Goal: Information Seeking & Learning: Check status

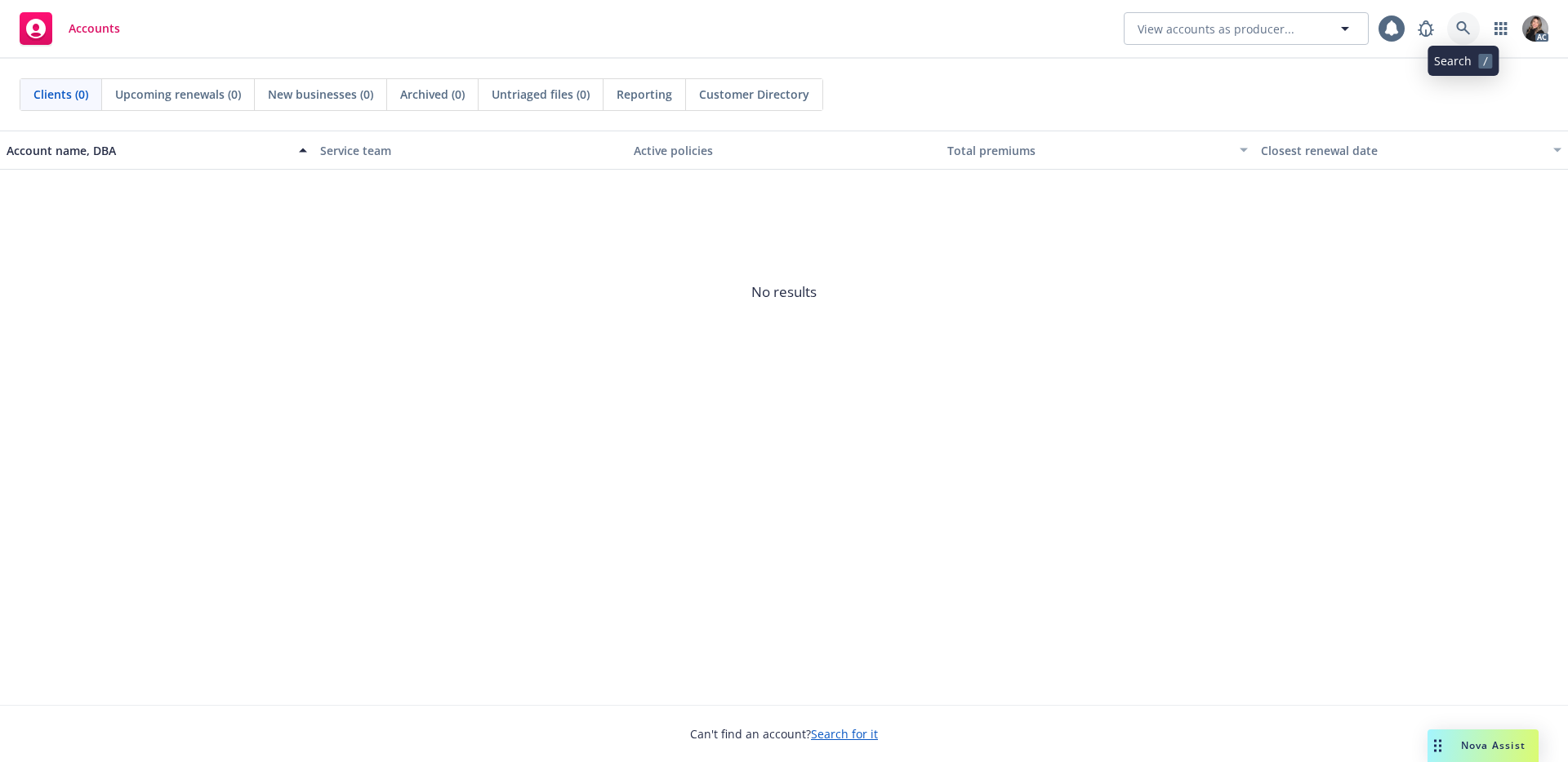
click at [1471, 34] on link at bounding box center [1463, 28] width 32 height 32
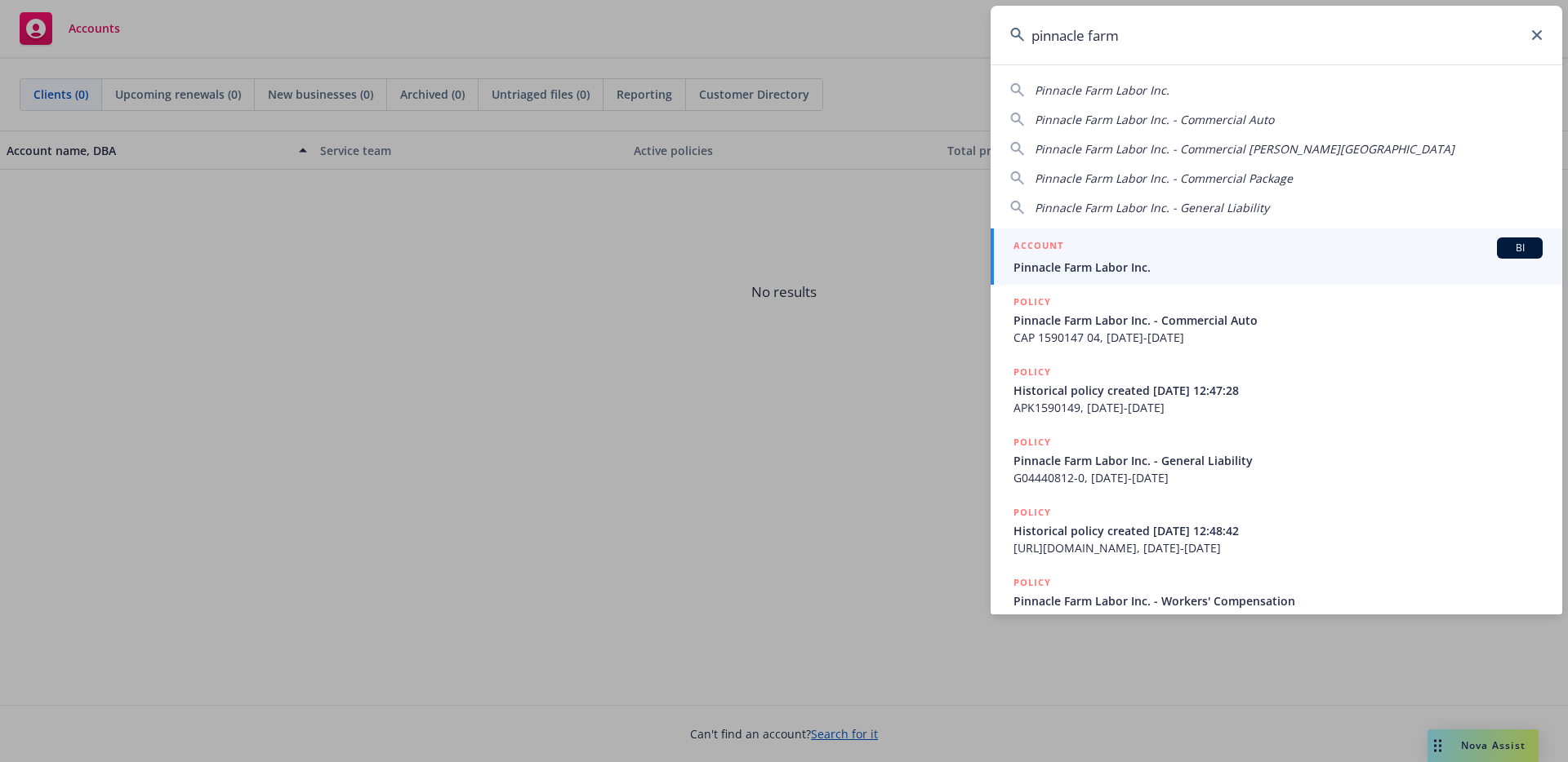
type input "pinnacle farm"
click at [1206, 251] on div "ACCOUNT BI" at bounding box center [1277, 248] width 529 height 21
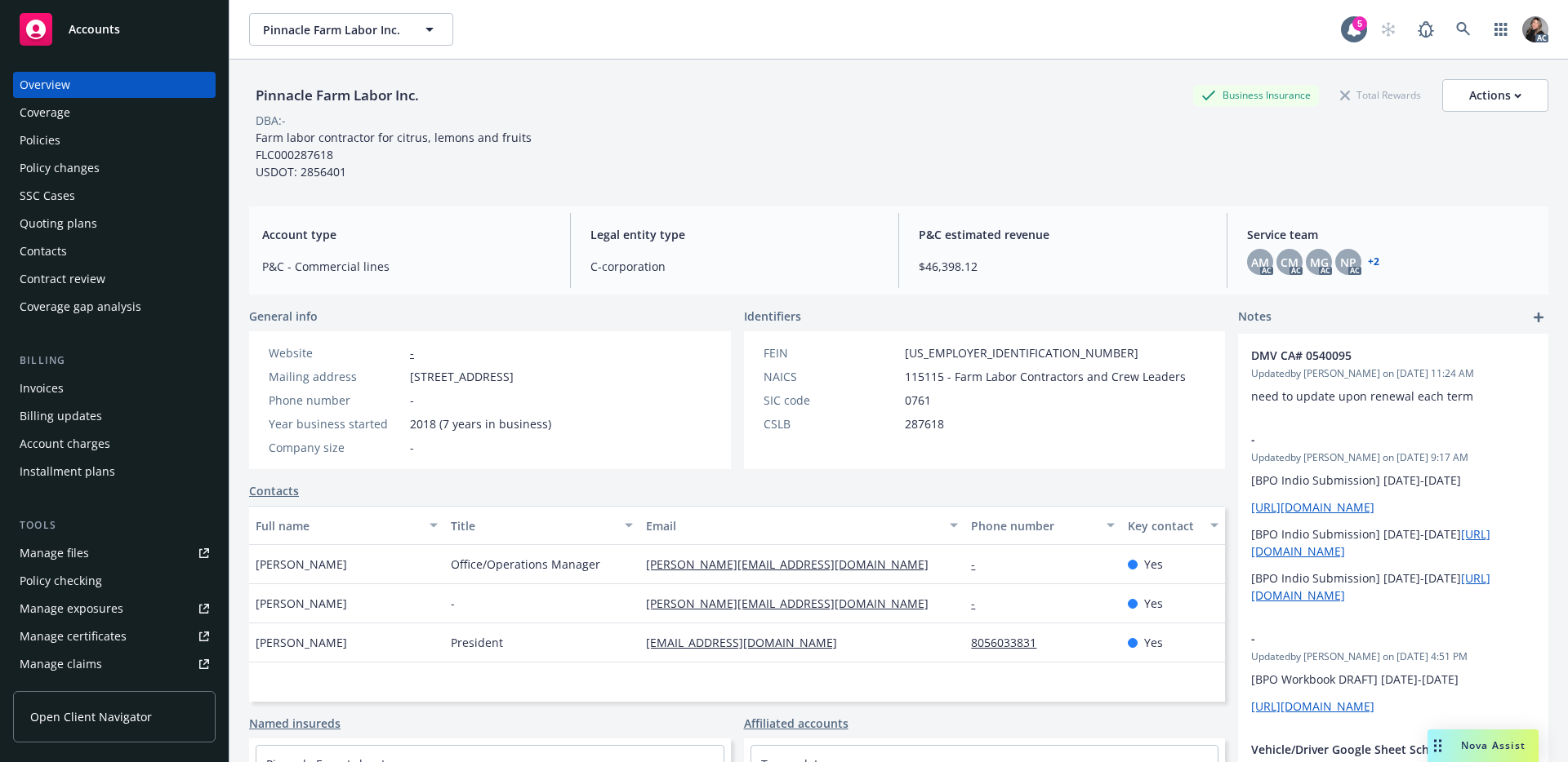
click at [90, 657] on div "Manage claims" at bounding box center [60, 664] width 83 height 26
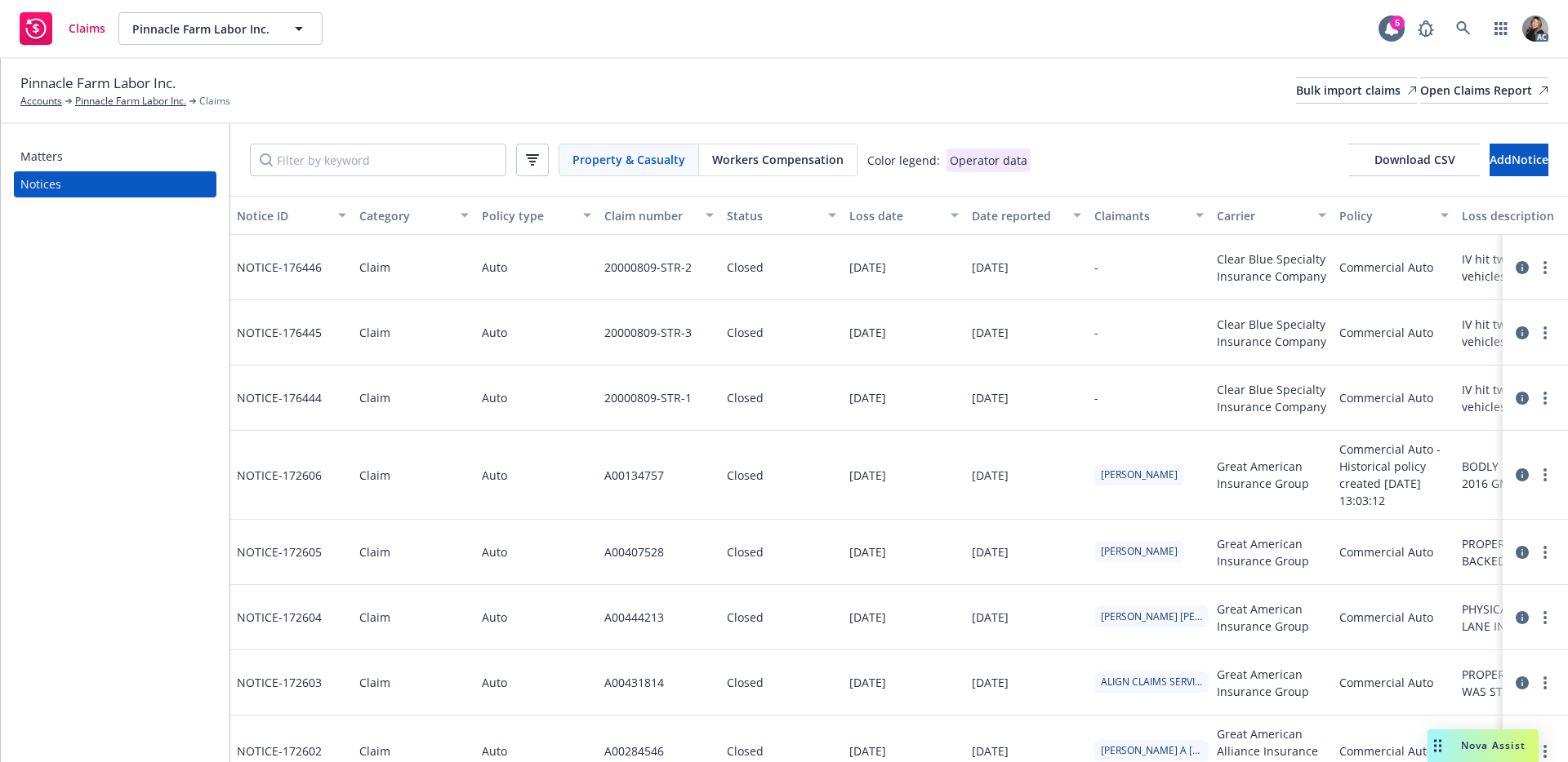
click at [772, 153] on span "Workers Compensation" at bounding box center [777, 159] width 132 height 17
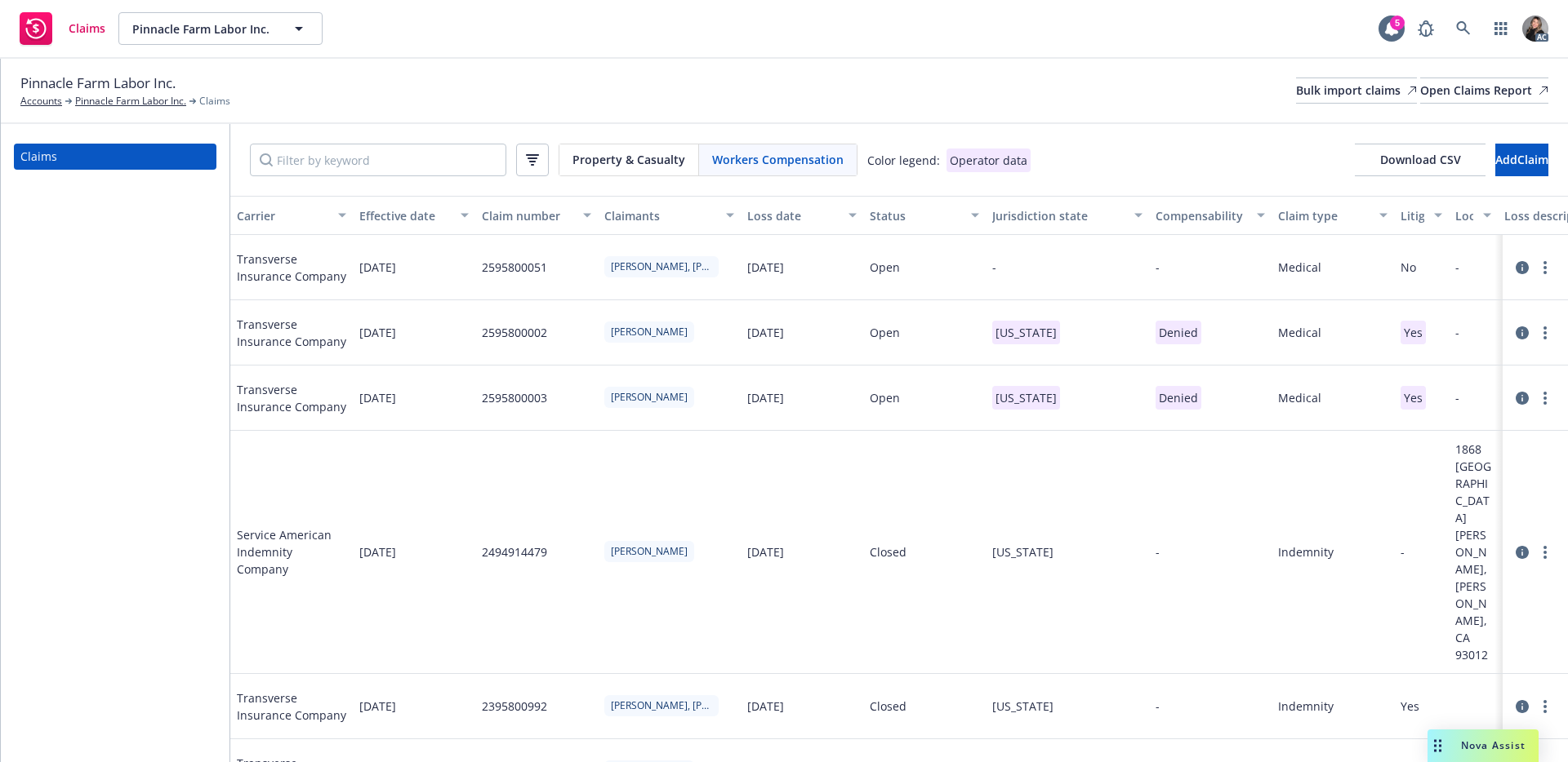
click at [898, 221] on div "Status" at bounding box center [915, 216] width 91 height 17
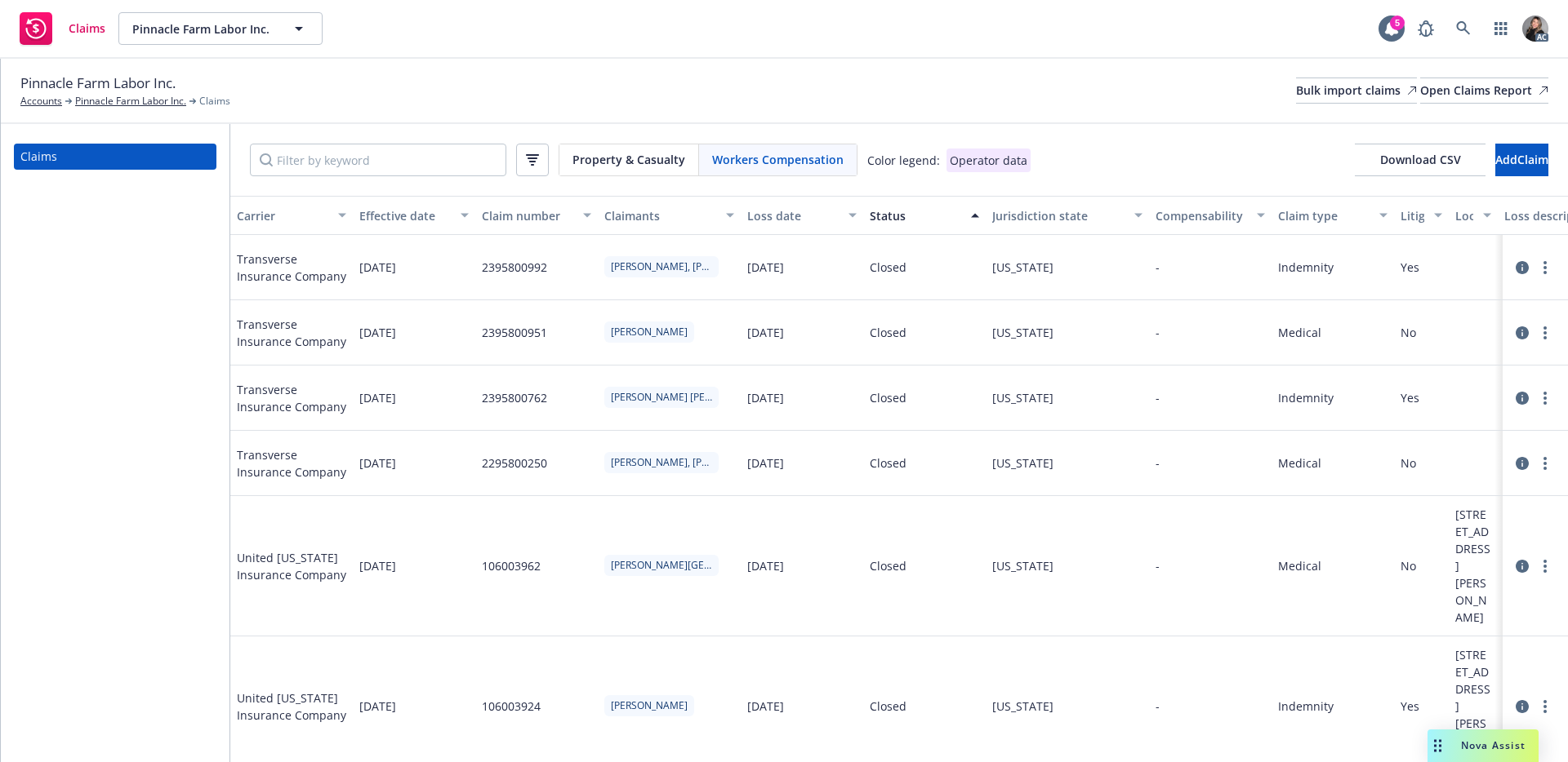
click at [898, 221] on div "Status" at bounding box center [915, 216] width 91 height 17
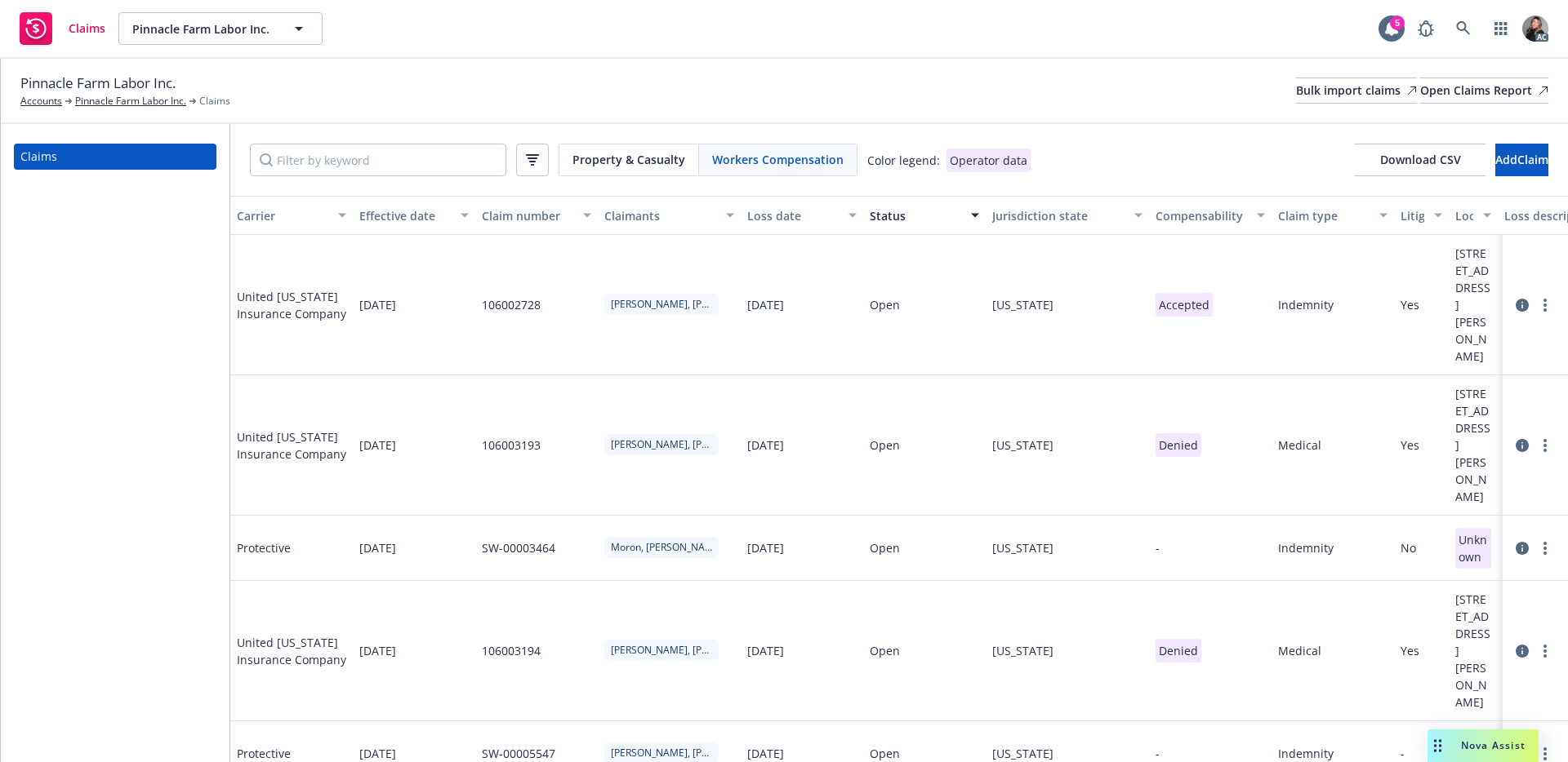
click at [562, 96] on div "Pinnacle Farm Labor Inc. Accounts Pinnacle Farm Labor Inc. Claims Bulk import c…" at bounding box center [784, 90] width 1528 height 36
click at [1460, 24] on icon at bounding box center [1463, 28] width 15 height 15
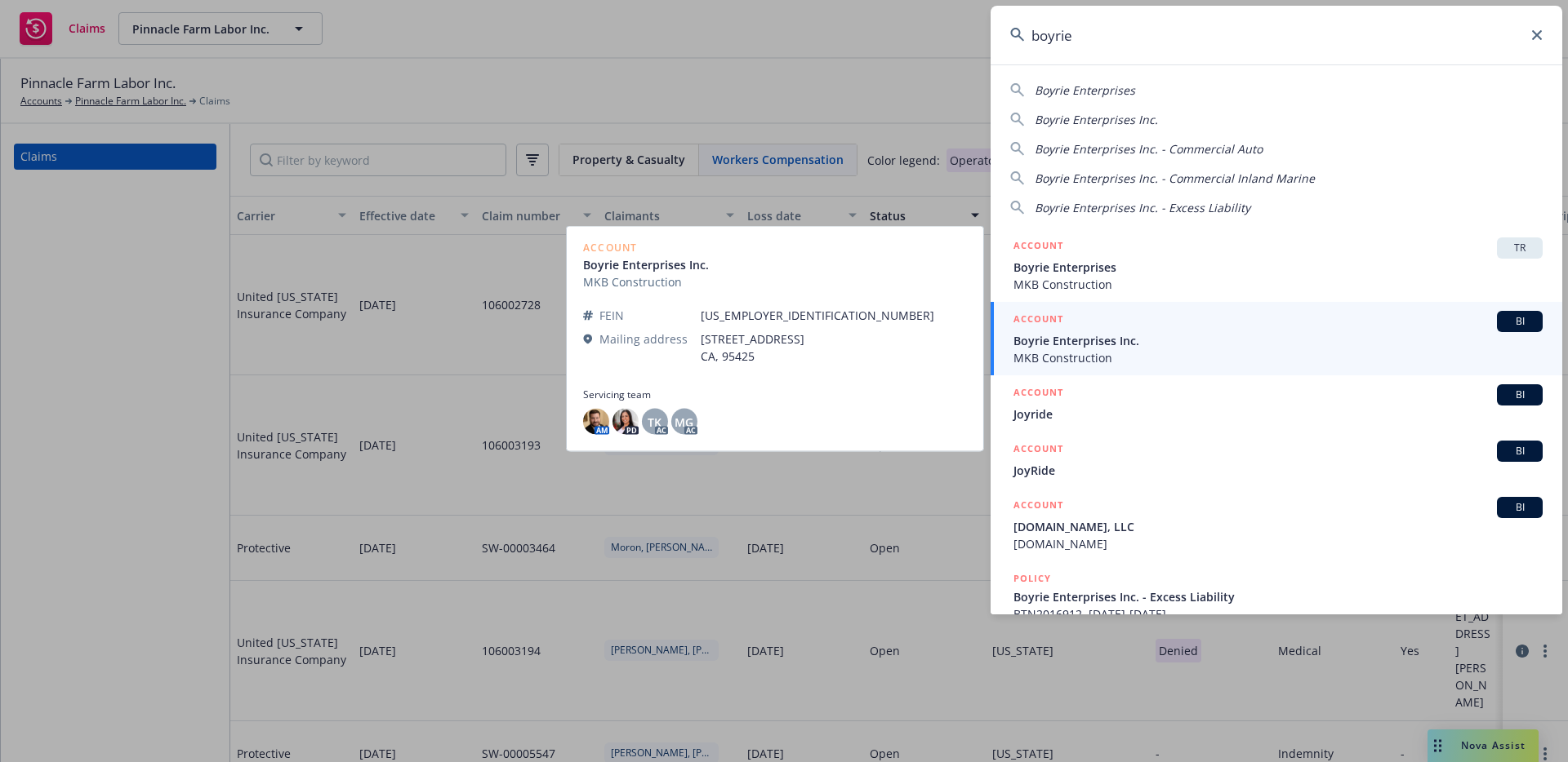
type input "boyrie"
click at [1085, 358] on span "MKB Construction" at bounding box center [1277, 358] width 529 height 17
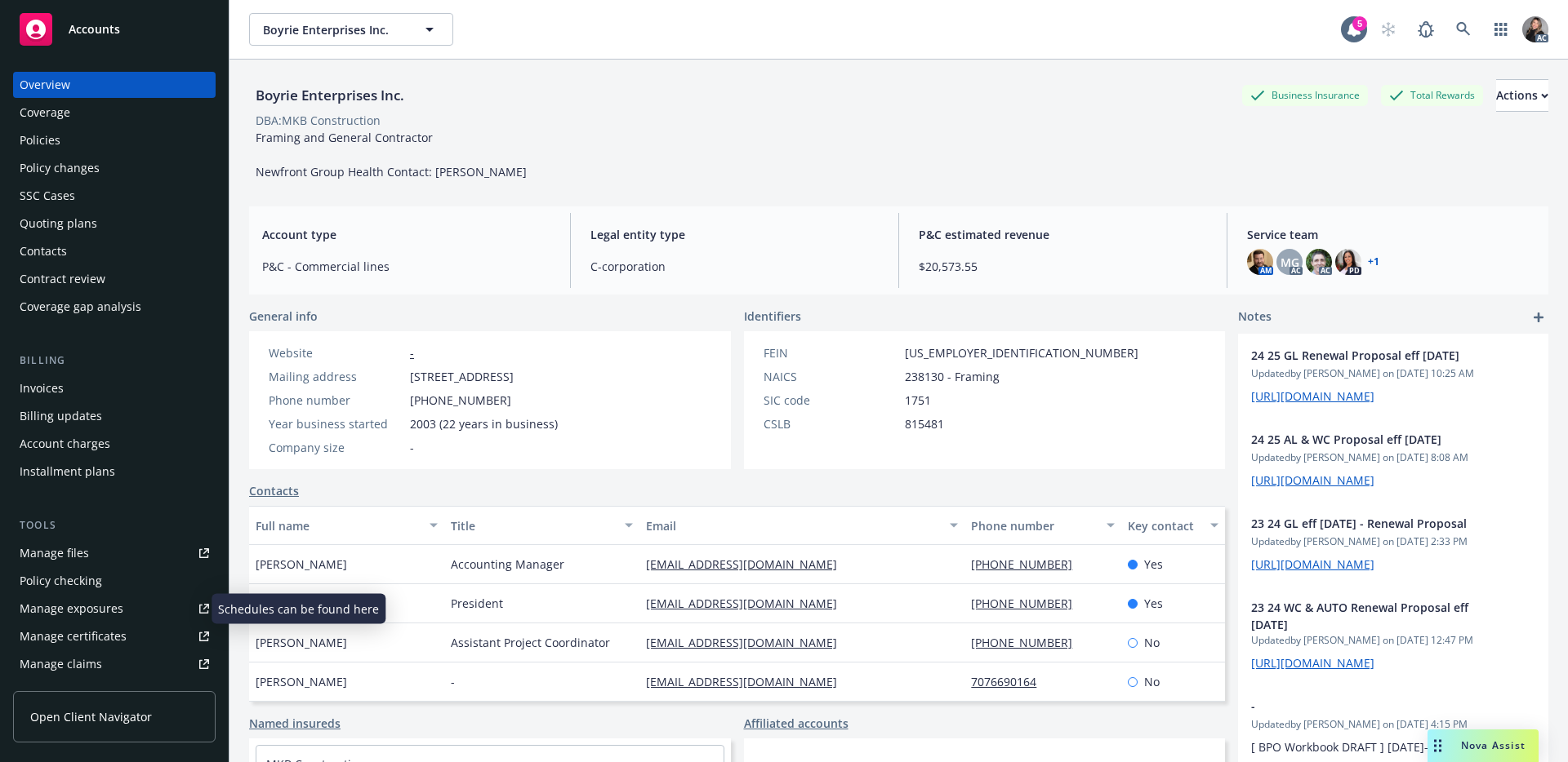
scroll to position [3, 0]
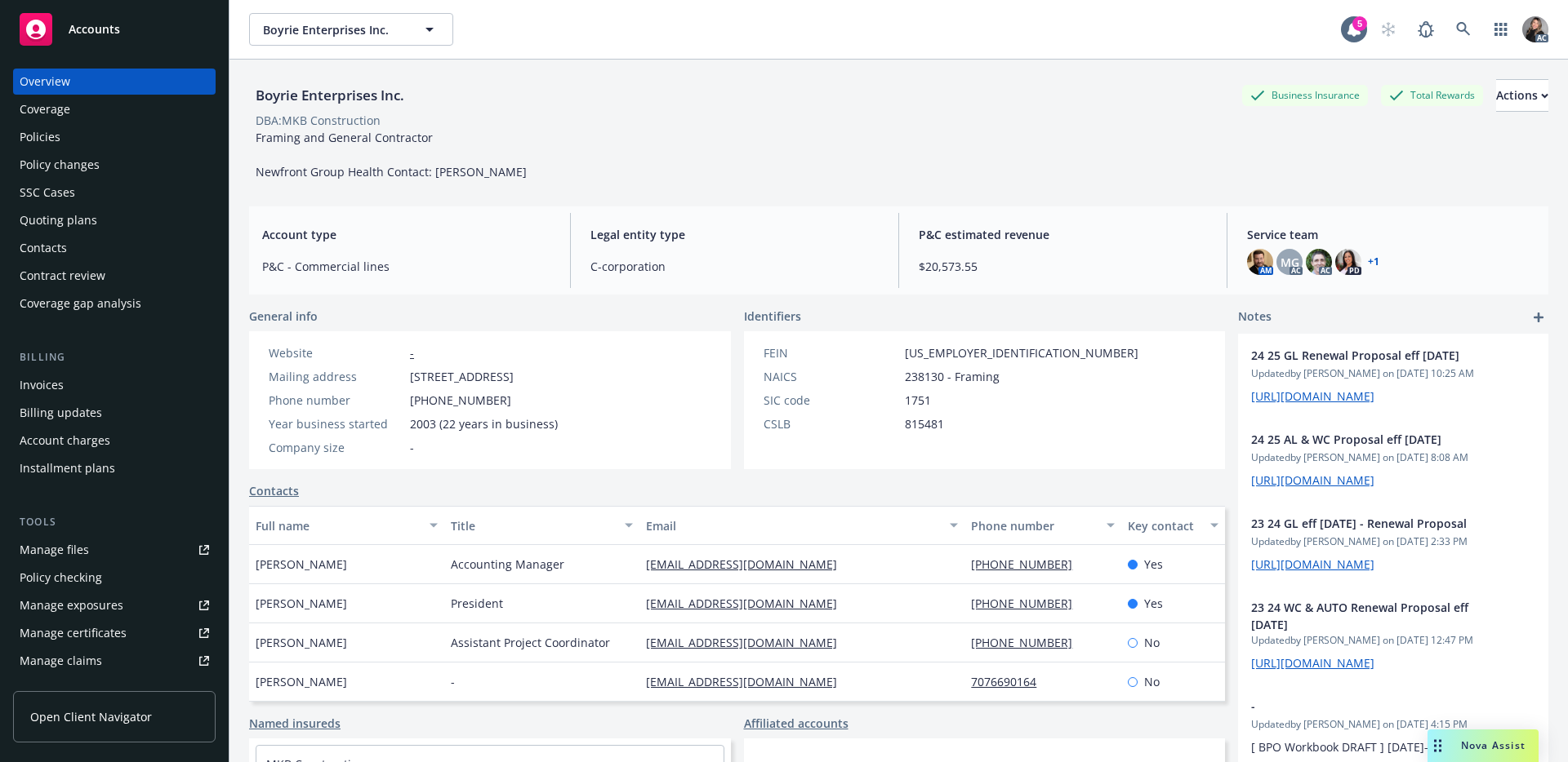
click at [71, 653] on div "Manage claims" at bounding box center [60, 661] width 83 height 26
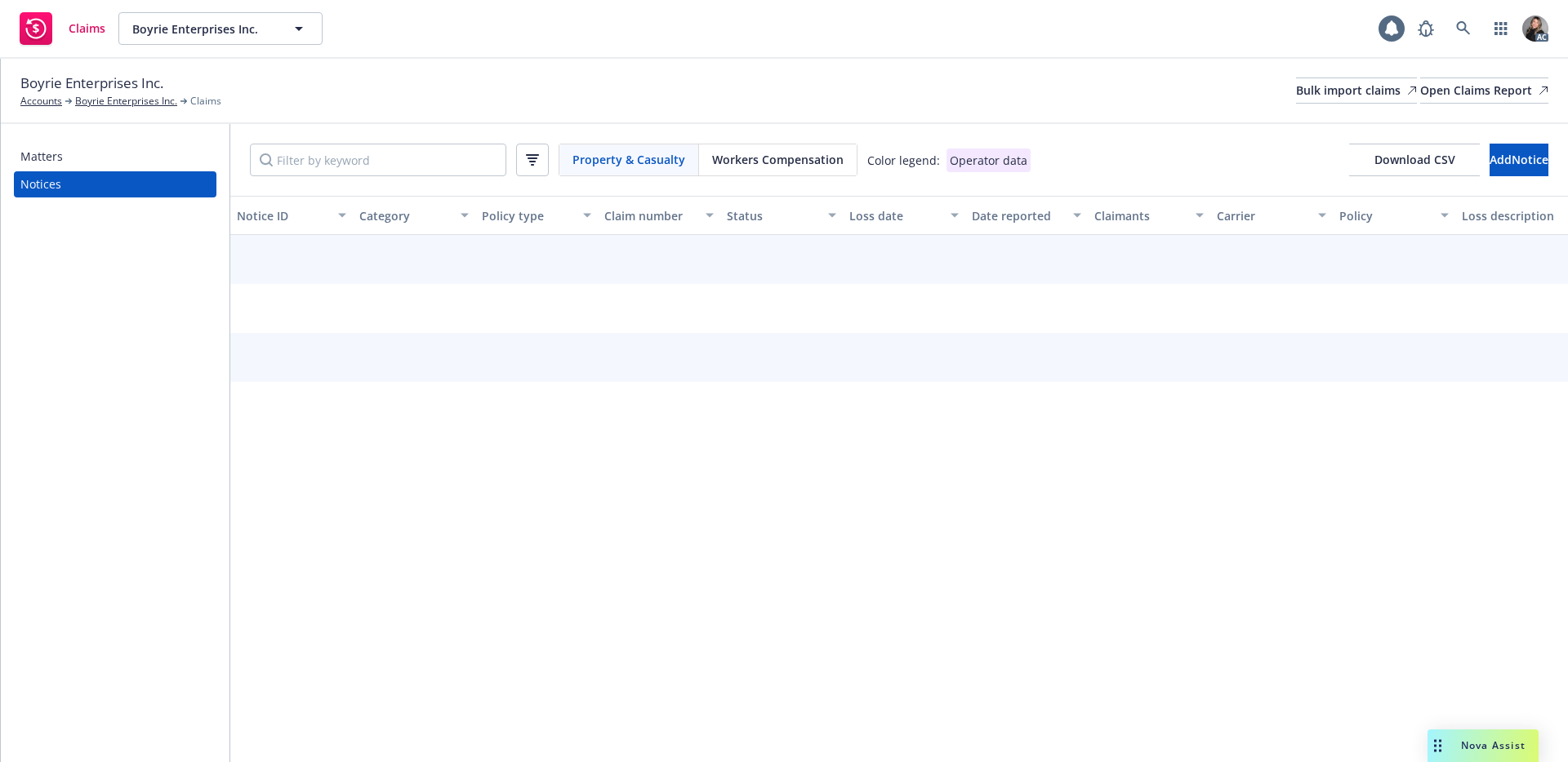
click at [766, 163] on span "Workers Compensation" at bounding box center [777, 159] width 132 height 17
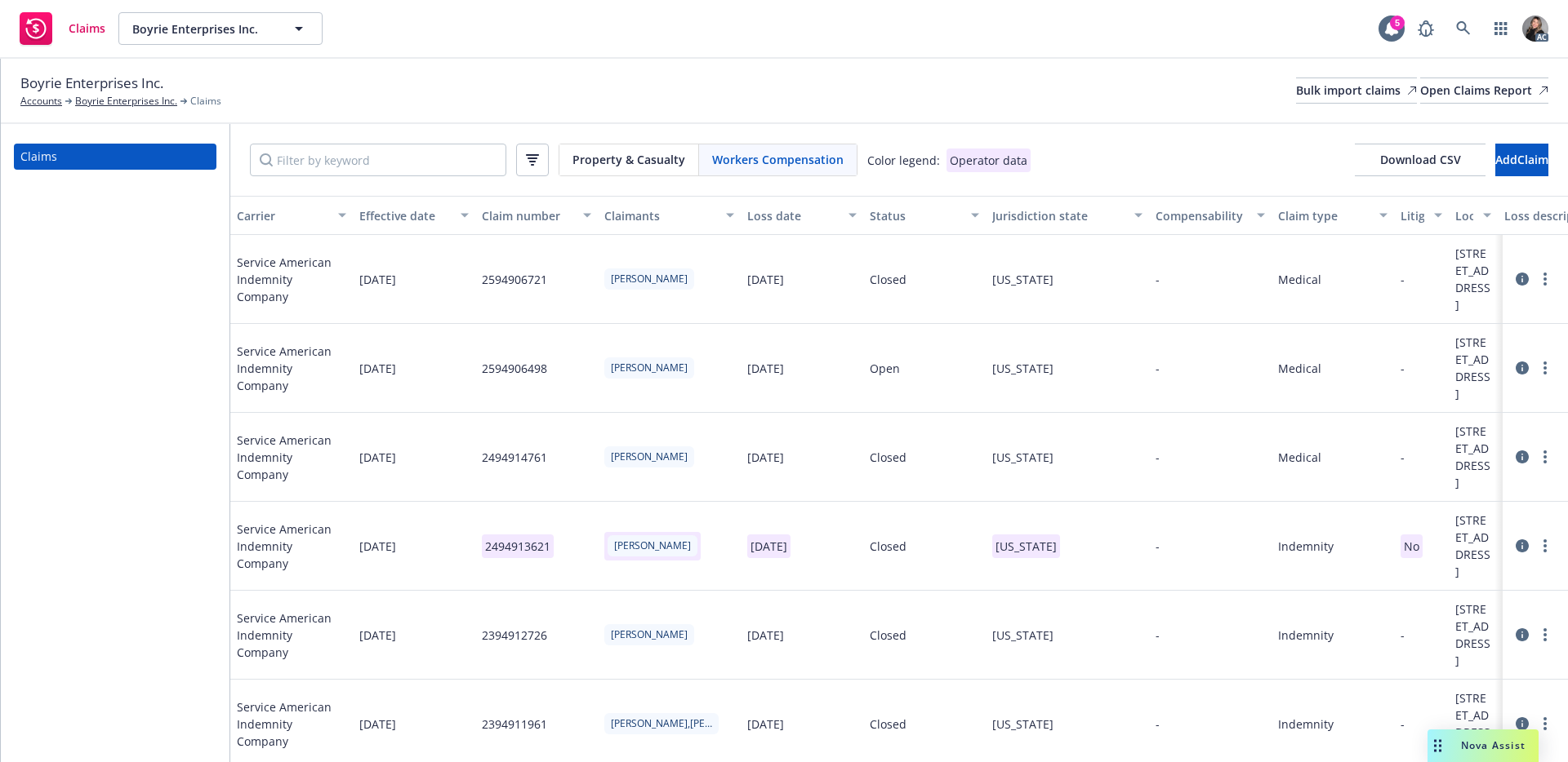
click at [889, 220] on div "Status" at bounding box center [915, 216] width 91 height 17
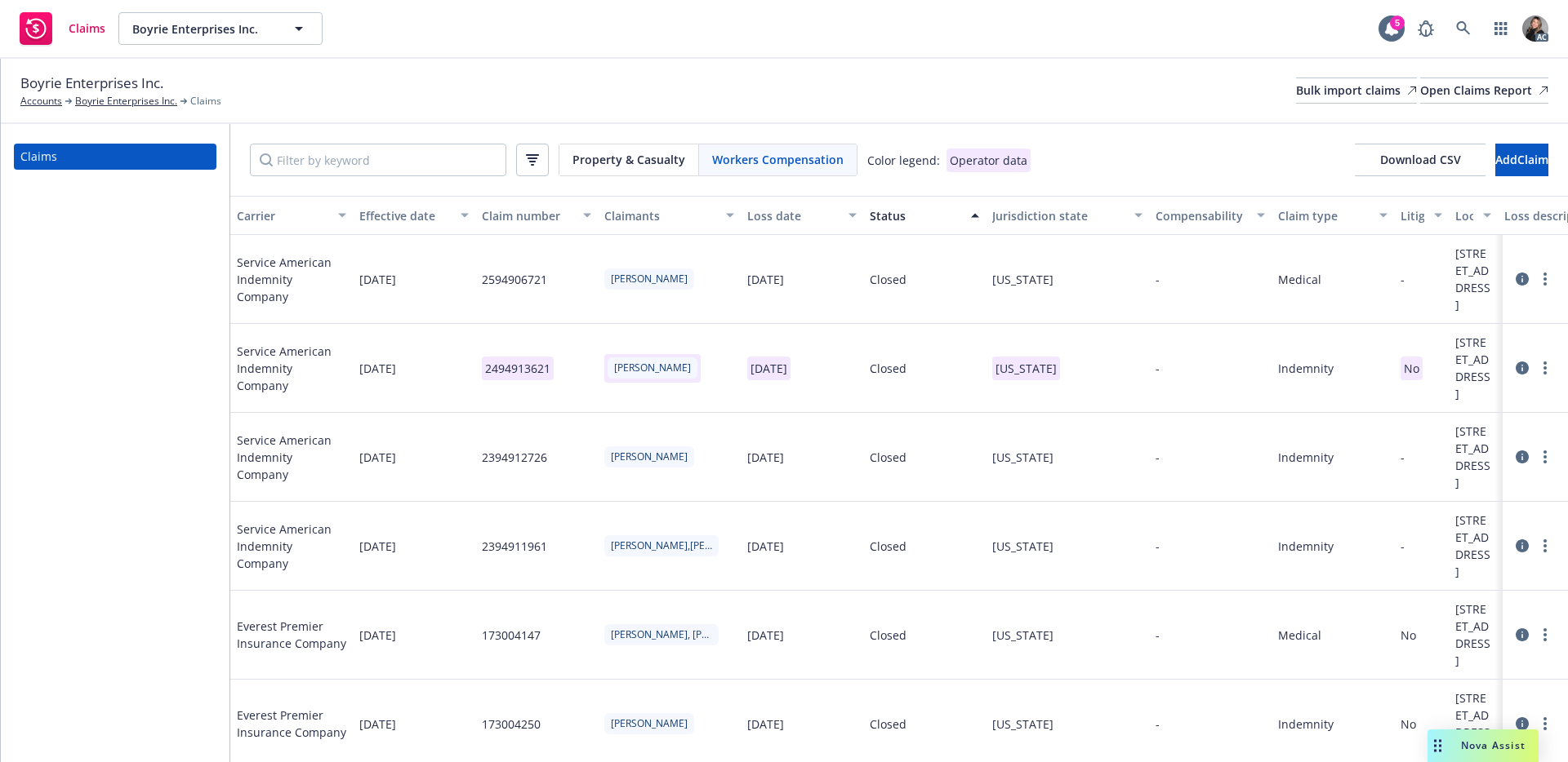
click at [889, 220] on div "Status" at bounding box center [915, 216] width 91 height 17
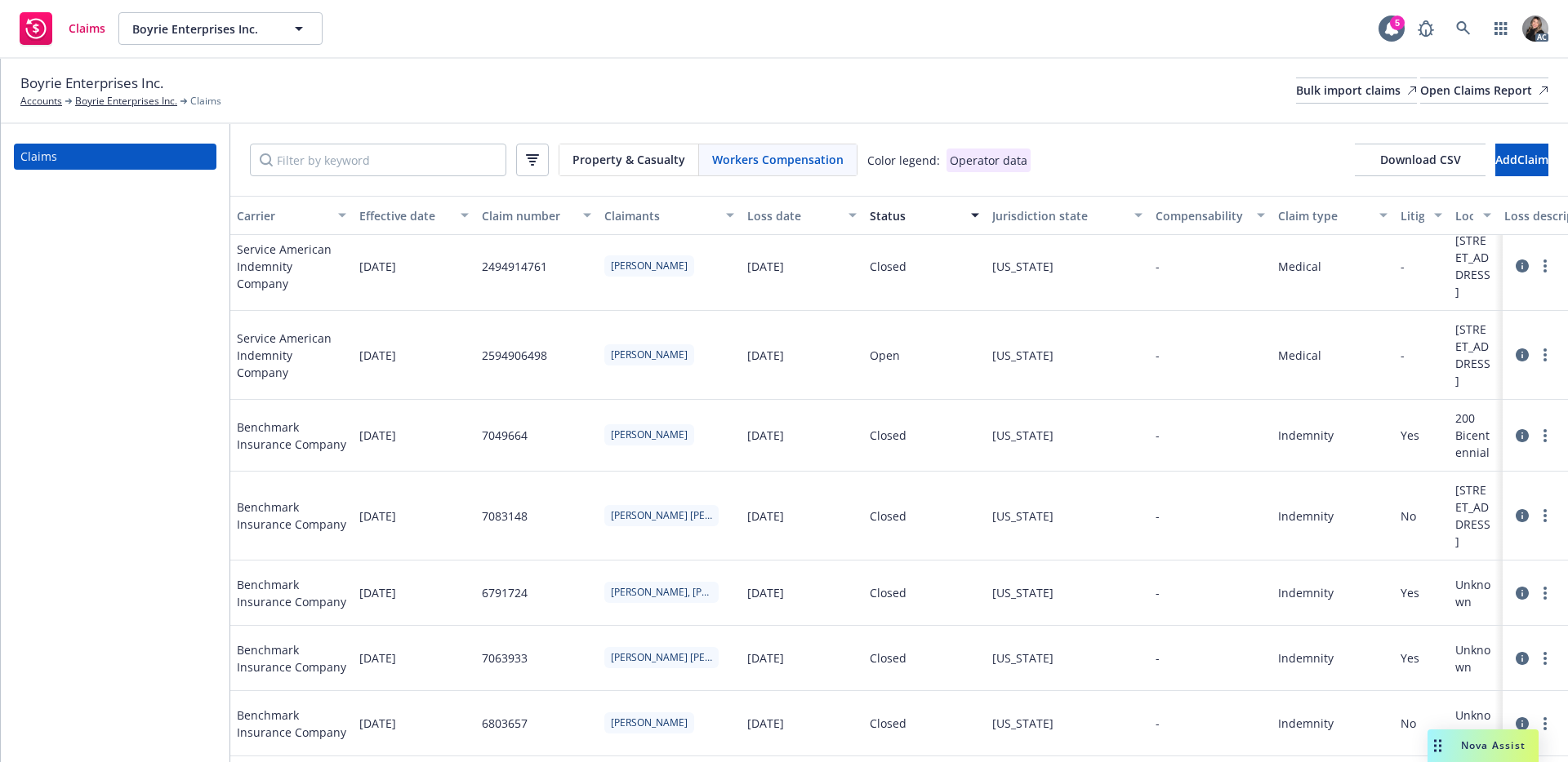
scroll to position [180, 0]
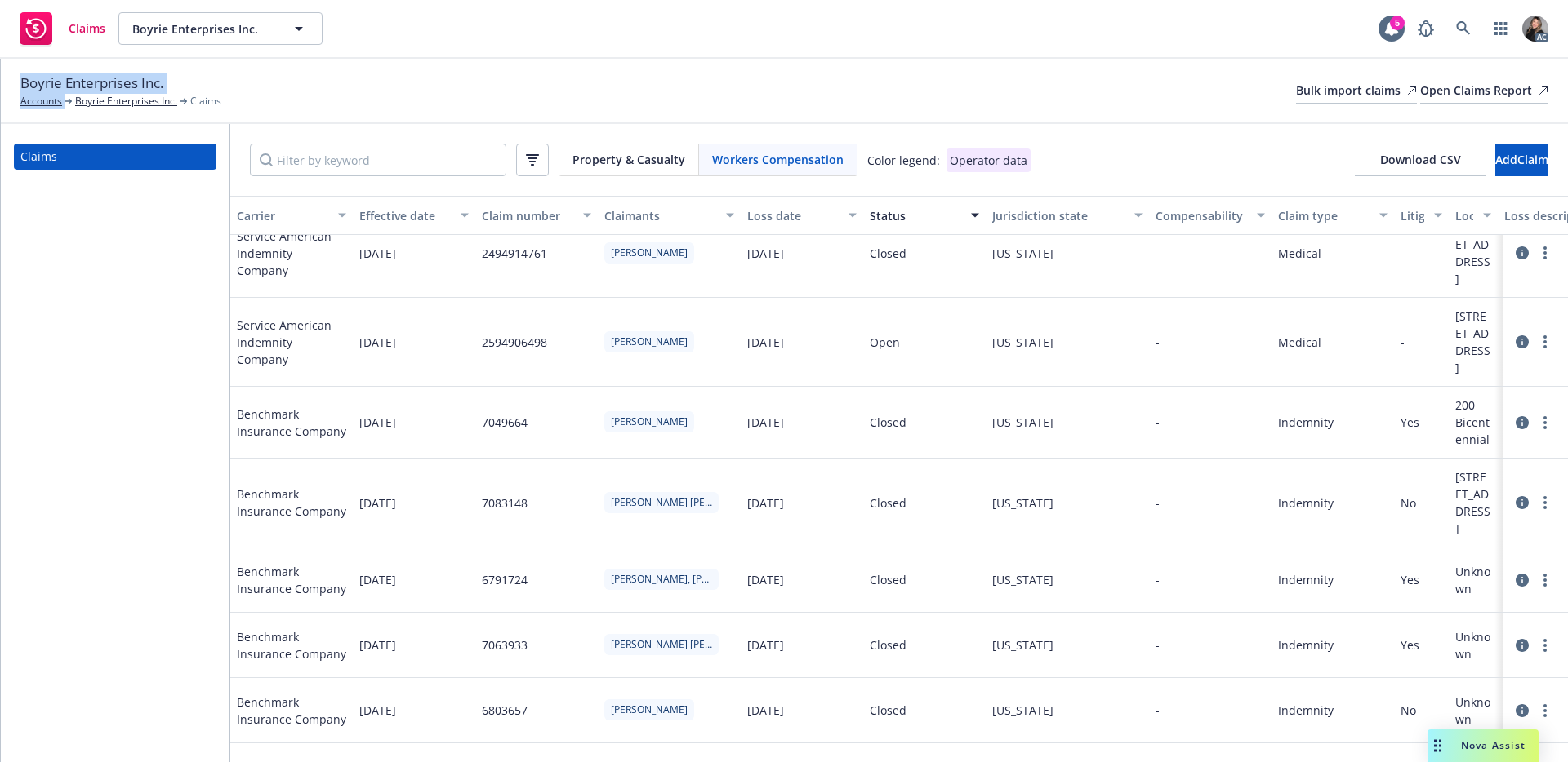
drag, startPoint x: 133, startPoint y: 84, endPoint x: 5, endPoint y: 85, distance: 128.0
click at [5, 85] on div "Boyrie Enterprises Inc. Accounts Boyrie Enterprises Inc. Claims Bulk import cla…" at bounding box center [784, 91] width 1567 height 65
click at [32, 85] on span "Boyrie Enterprises Inc." at bounding box center [91, 83] width 143 height 21
drag, startPoint x: 20, startPoint y: 80, endPoint x: 164, endPoint y: 75, distance: 144.1
click at [164, 75] on div "Boyrie Enterprises Inc. Accounts Boyrie Enterprises Inc. Claims Bulk import cla…" at bounding box center [784, 91] width 1567 height 65
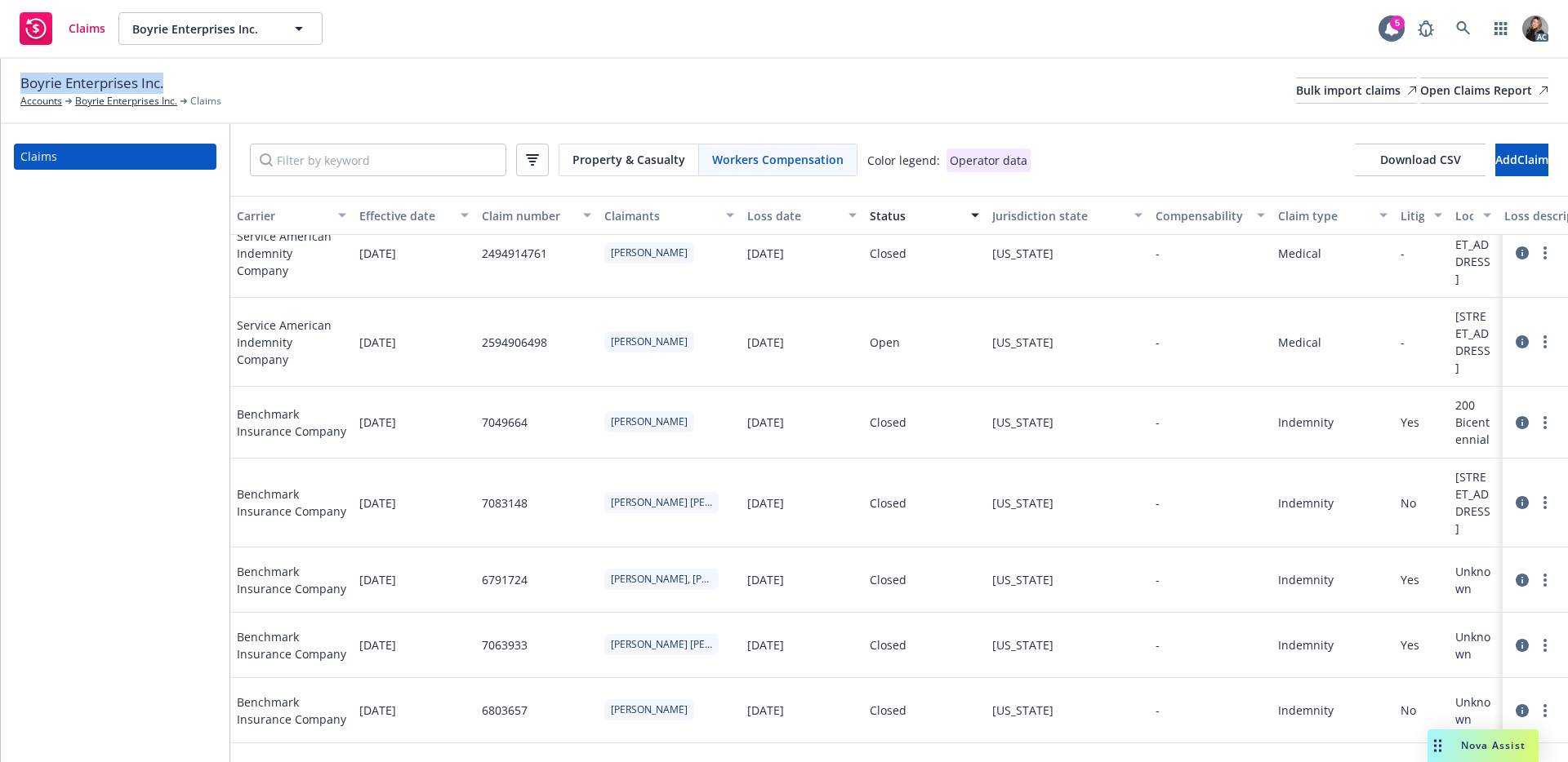
copy span "Boyrie Enterprises Inc."
click at [366, 164] on input "Filter by keyword" at bounding box center [378, 159] width 256 height 32
click at [1457, 43] on link at bounding box center [1463, 28] width 32 height 32
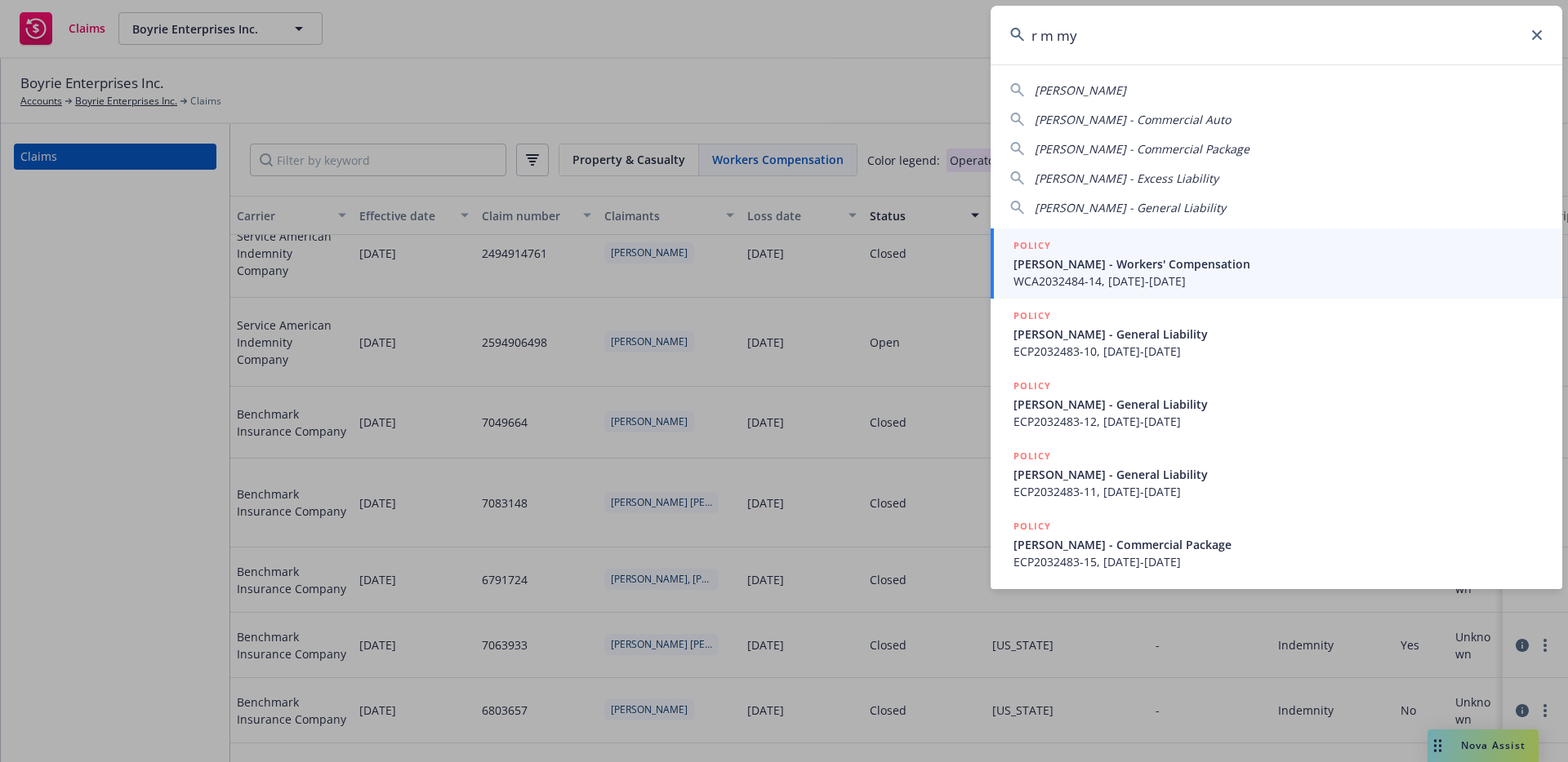
type input "r m my"
click at [1147, 252] on div "POLICY" at bounding box center [1277, 246] width 529 height 18
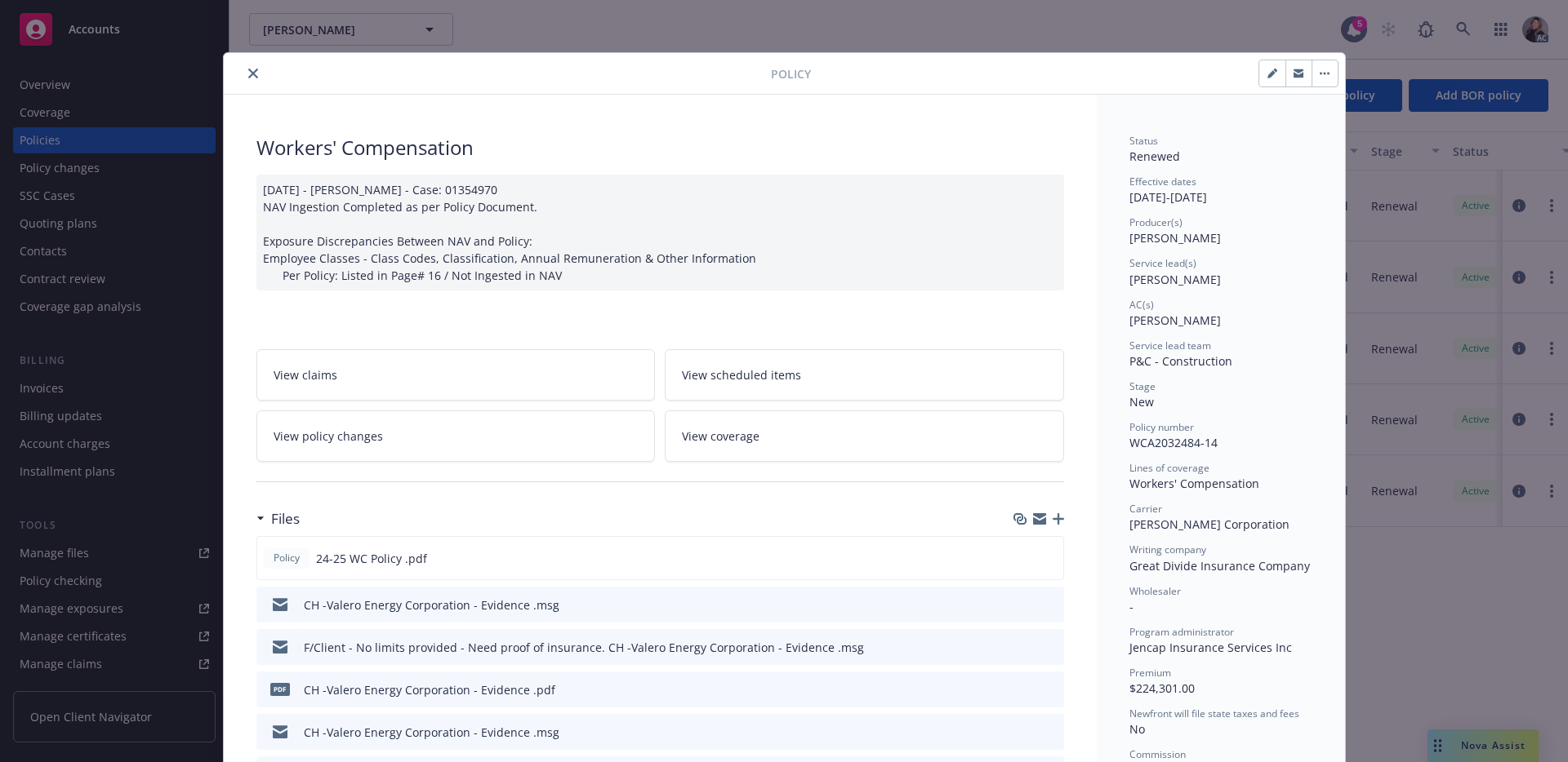
click at [247, 66] on button "close" at bounding box center [253, 73] width 19 height 19
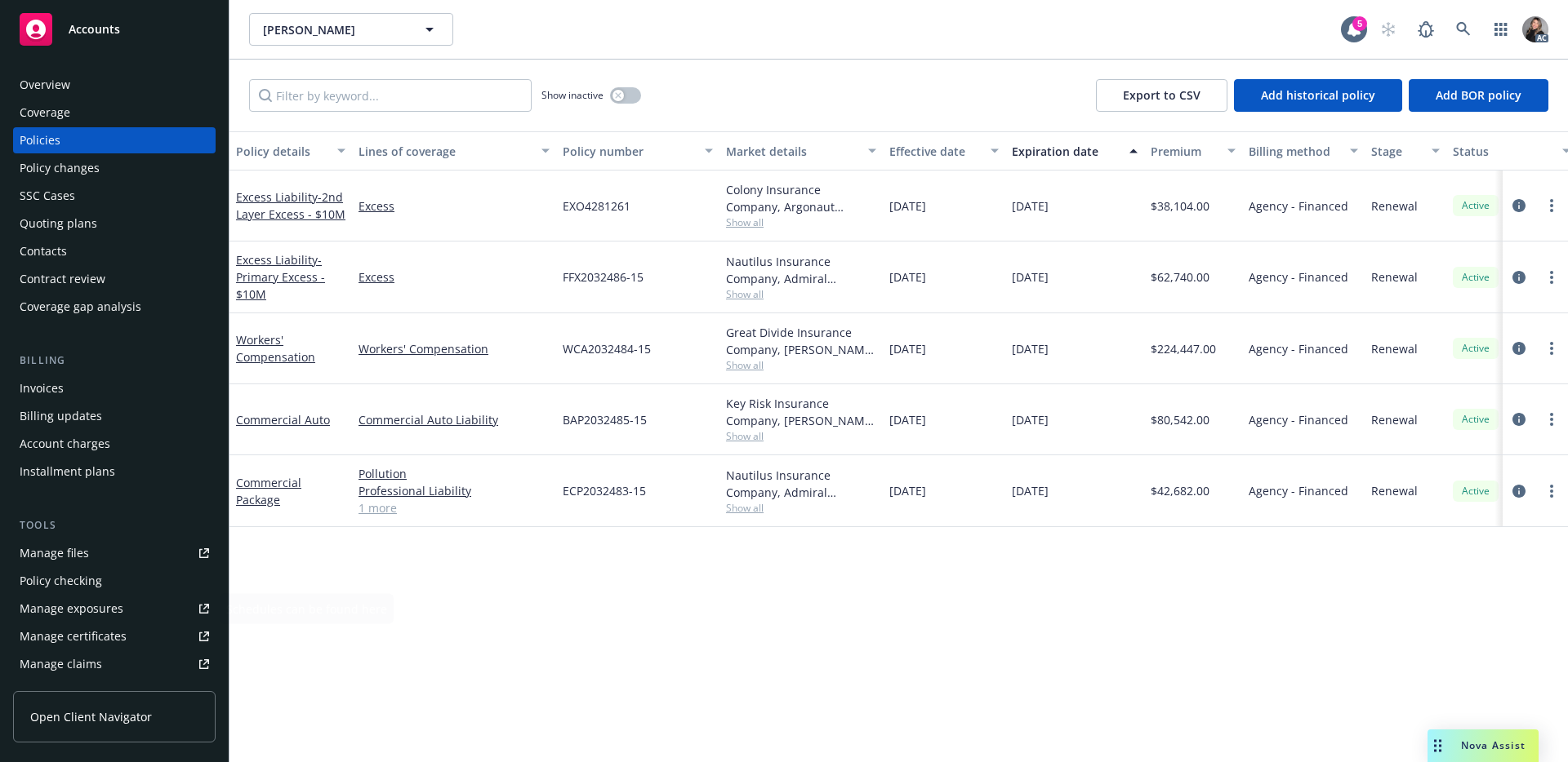
click at [103, 671] on link "Manage claims" at bounding box center [114, 664] width 202 height 26
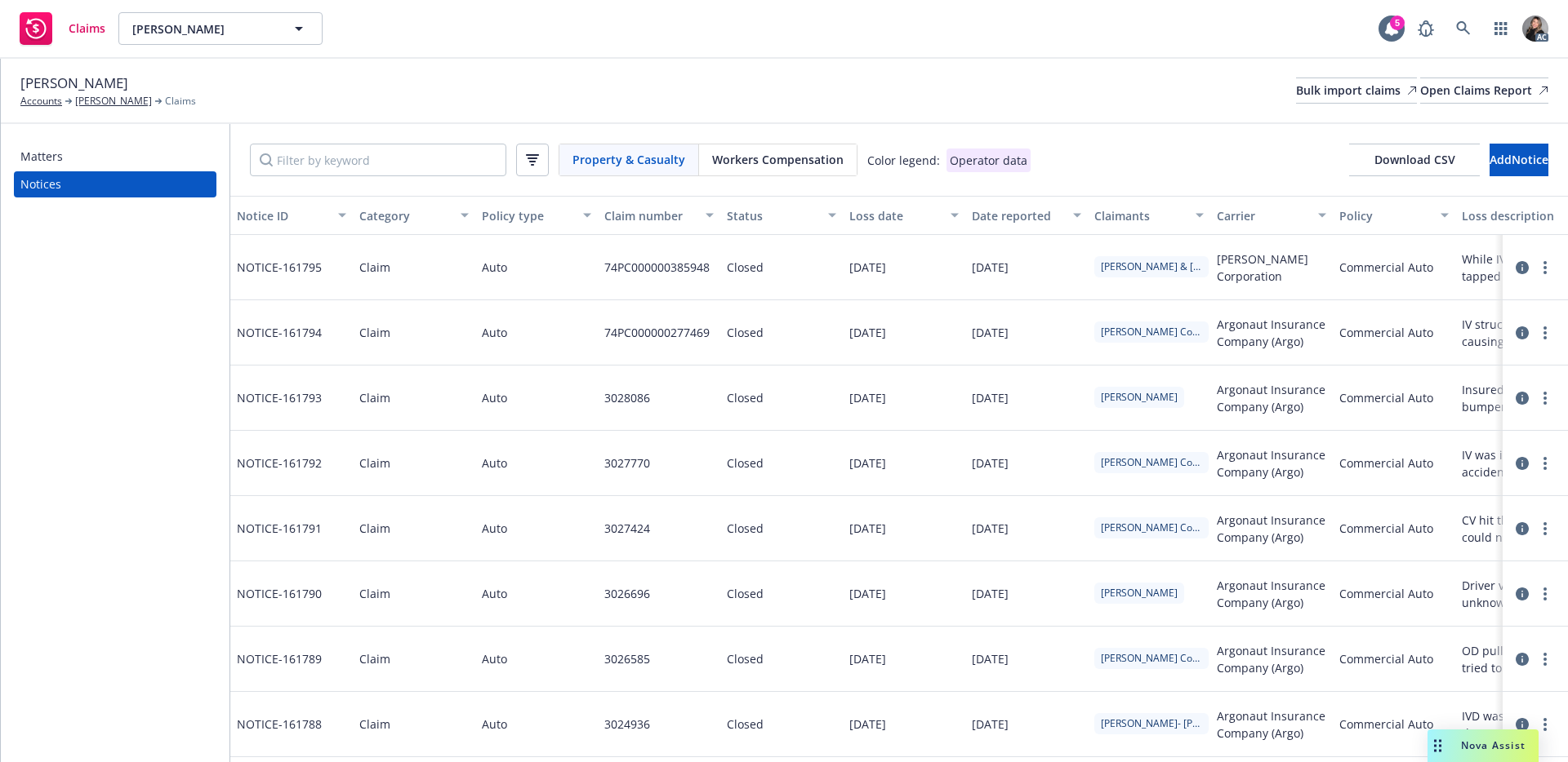
click at [826, 158] on span "Workers Compensation" at bounding box center [777, 159] width 132 height 17
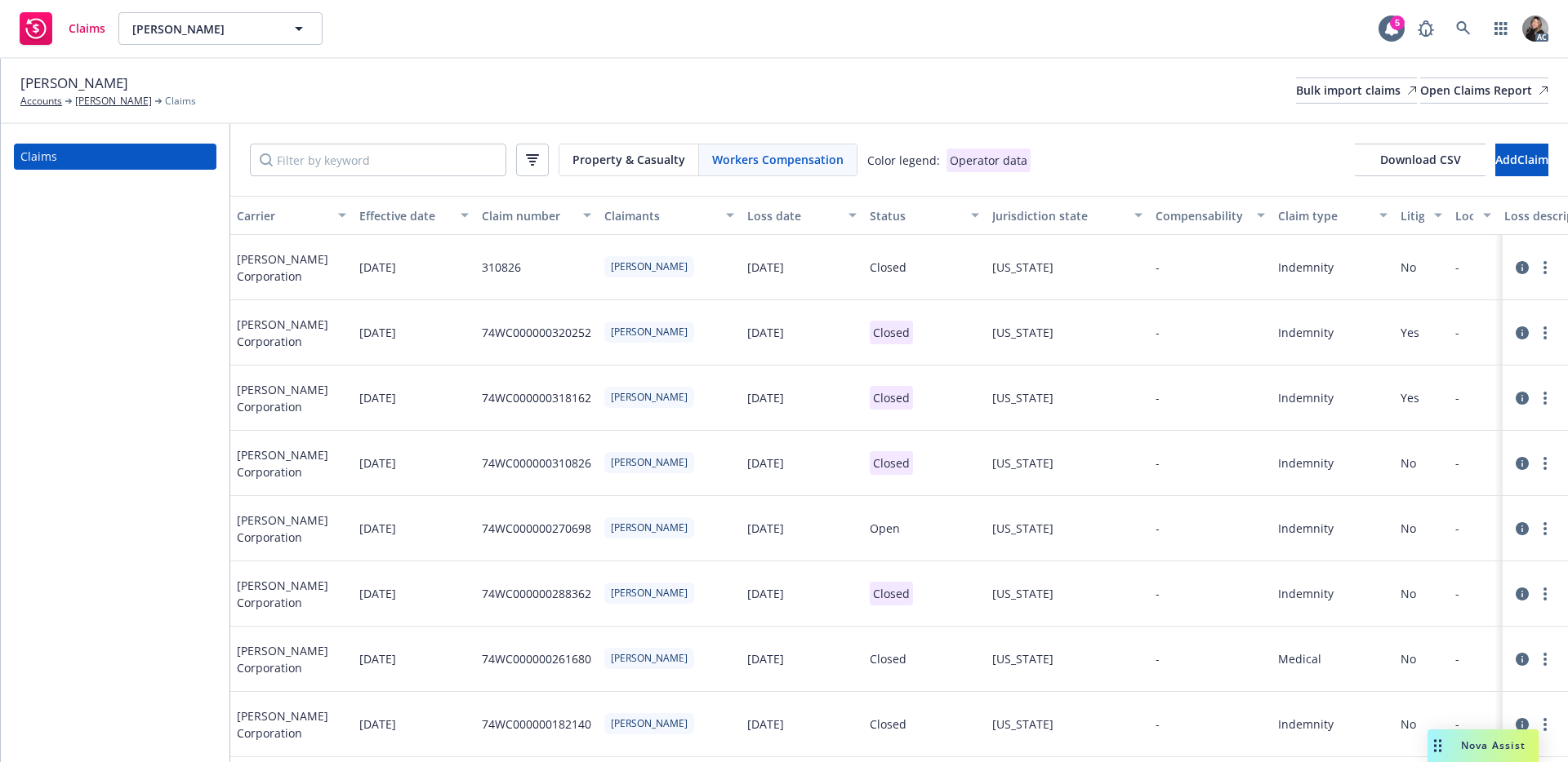
click at [894, 212] on div "Status" at bounding box center [915, 216] width 91 height 17
click at [1450, 26] on link at bounding box center [1463, 28] width 32 height 32
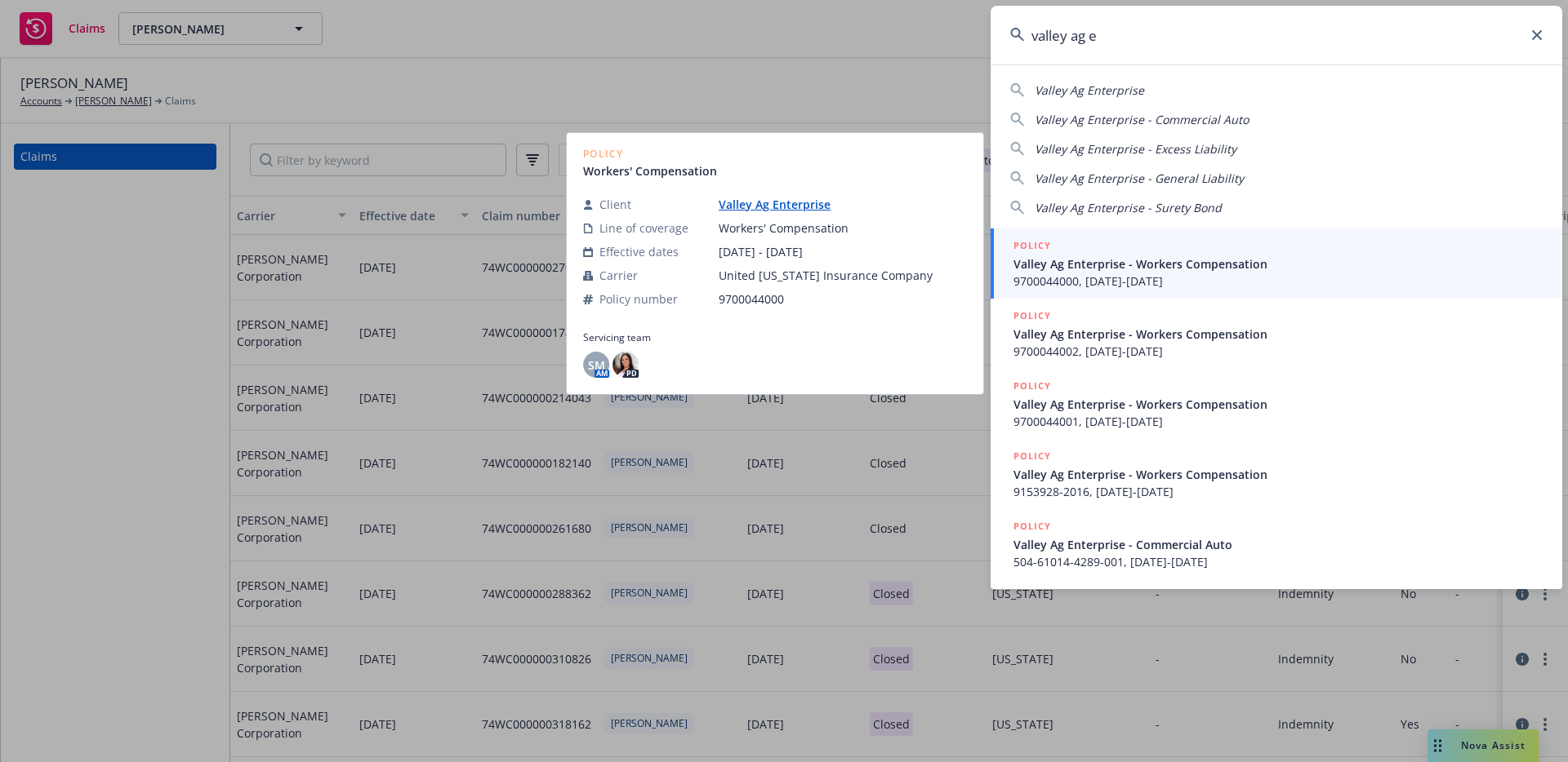
type input "valley ag e"
click at [1085, 273] on span "9700044000, 03/01/2021-03/01/2022" at bounding box center [1277, 281] width 529 height 17
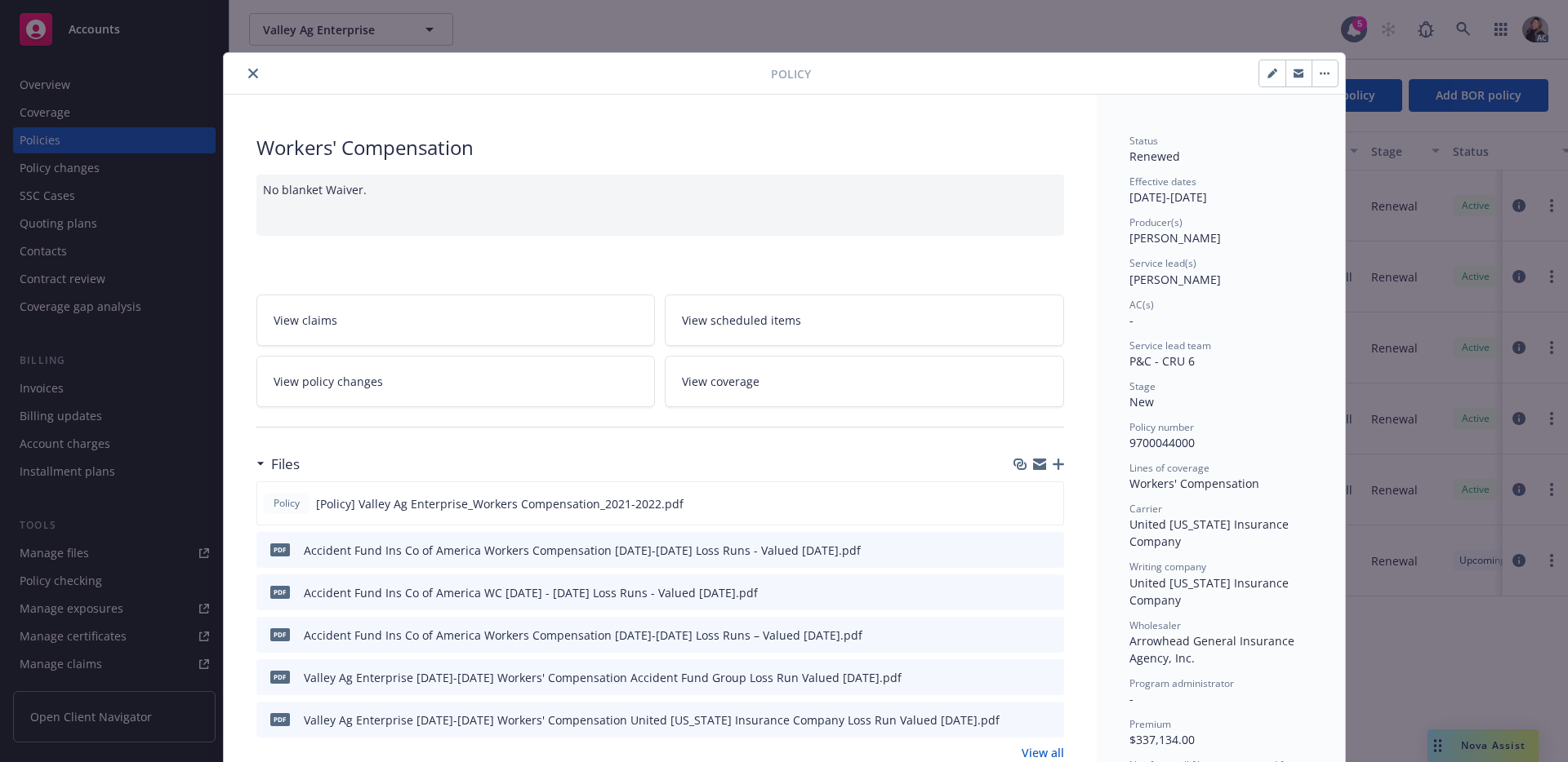
click at [248, 71] on icon "close" at bounding box center [253, 73] width 10 height 10
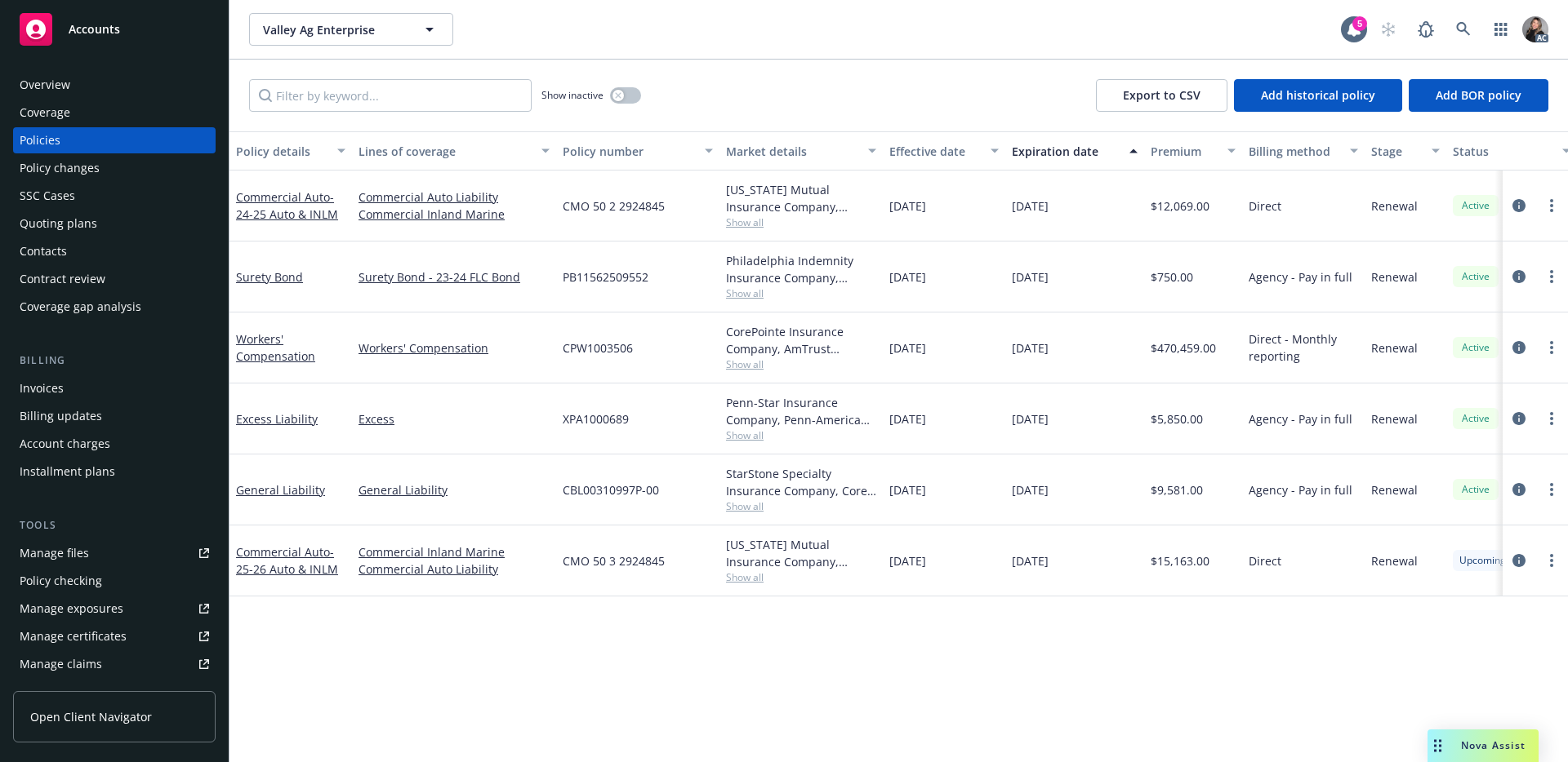
click at [92, 653] on div "Manage claims" at bounding box center [60, 664] width 83 height 26
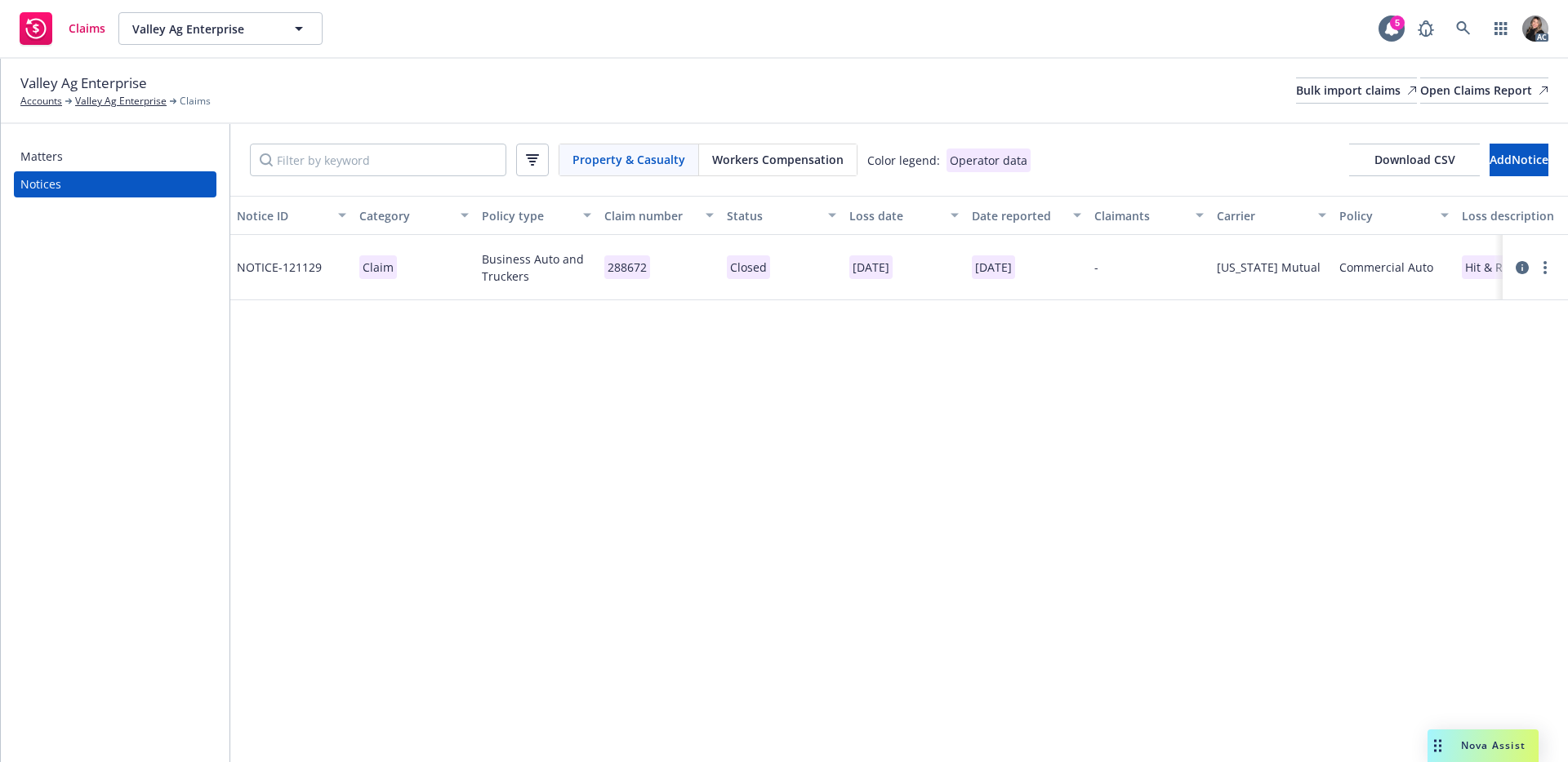
click at [800, 159] on span "Workers Compensation" at bounding box center [777, 159] width 132 height 17
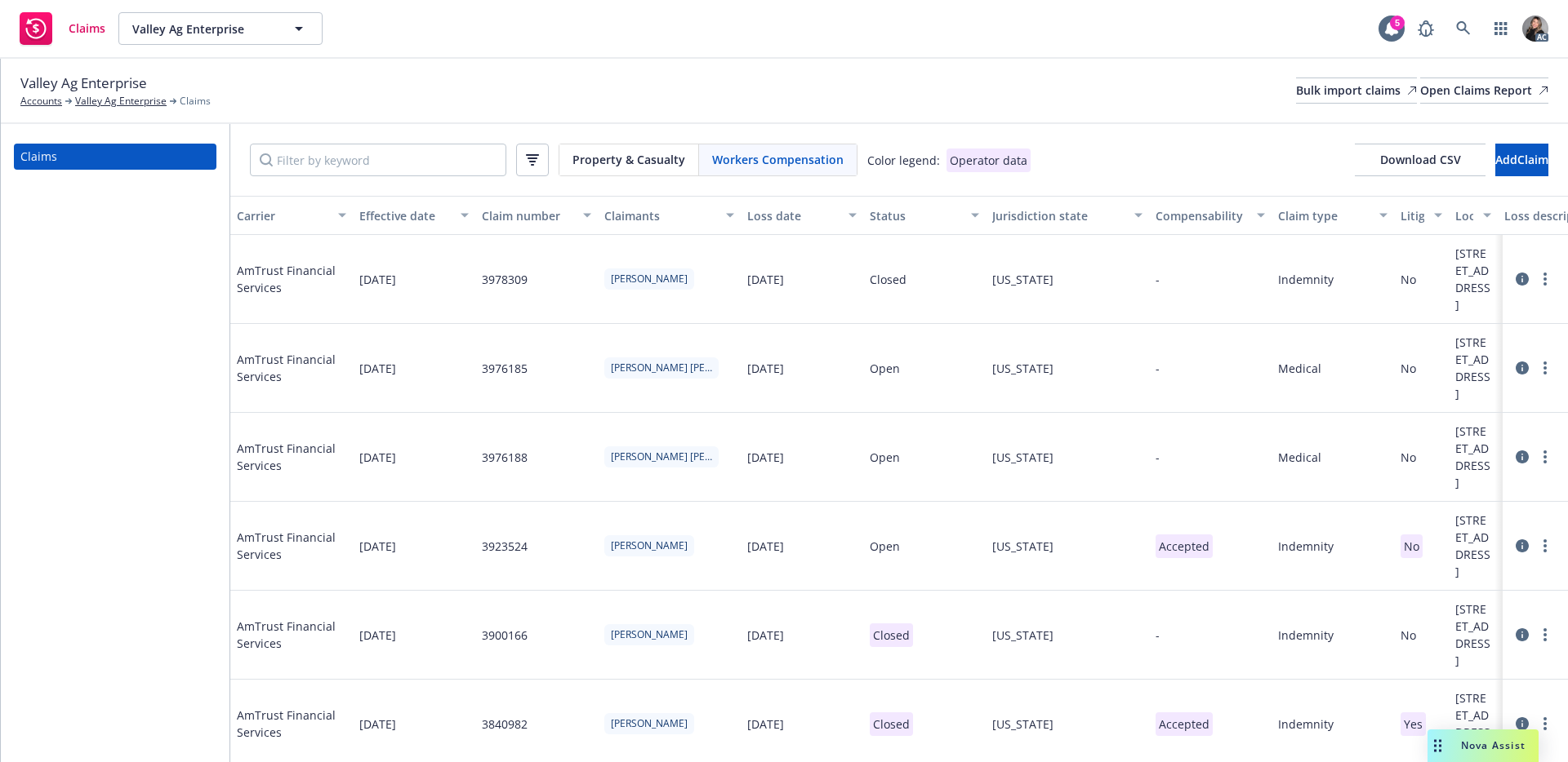
click at [889, 214] on div "Status" at bounding box center [915, 216] width 91 height 17
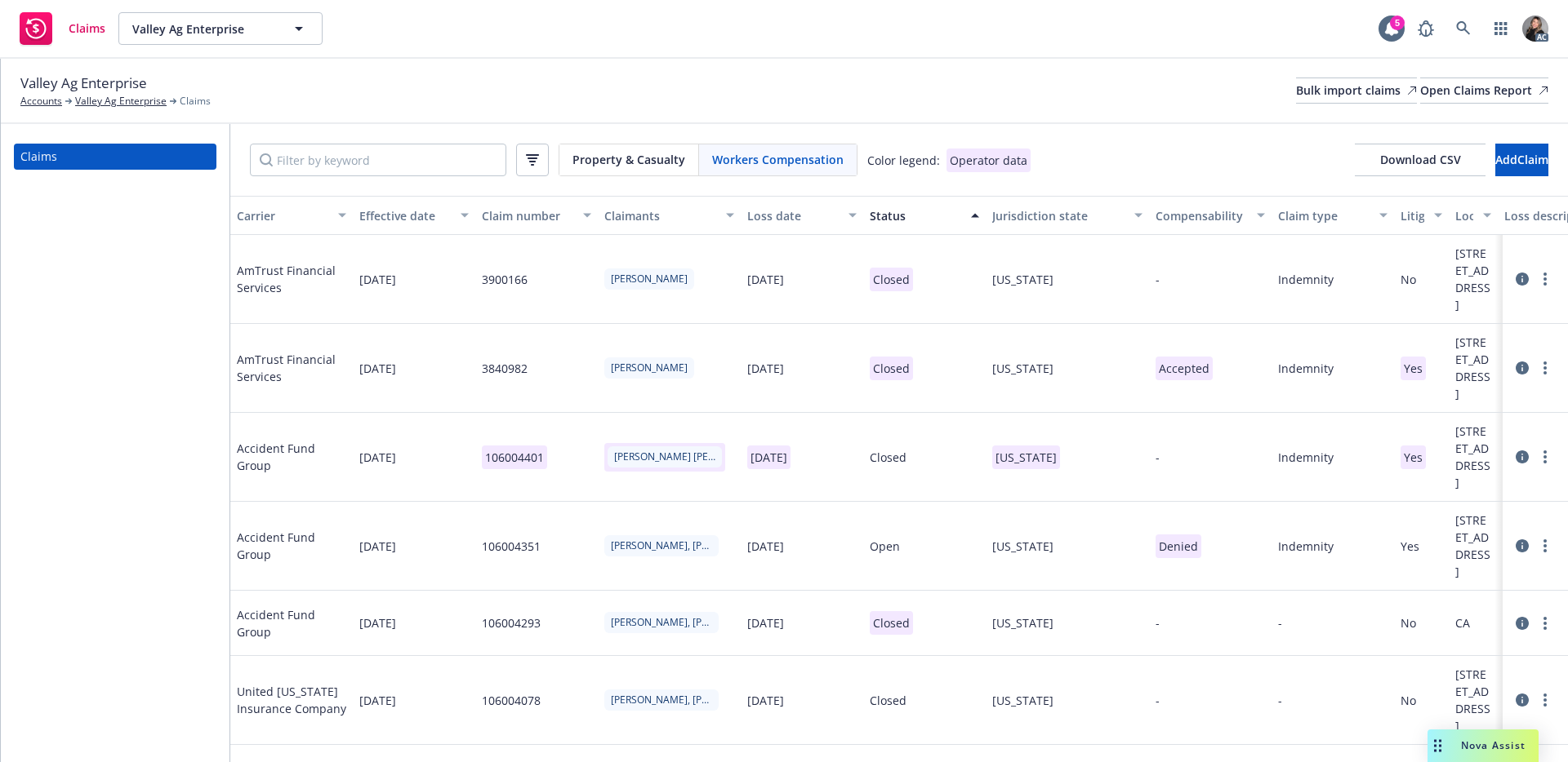
click at [889, 214] on div "Status" at bounding box center [915, 216] width 91 height 17
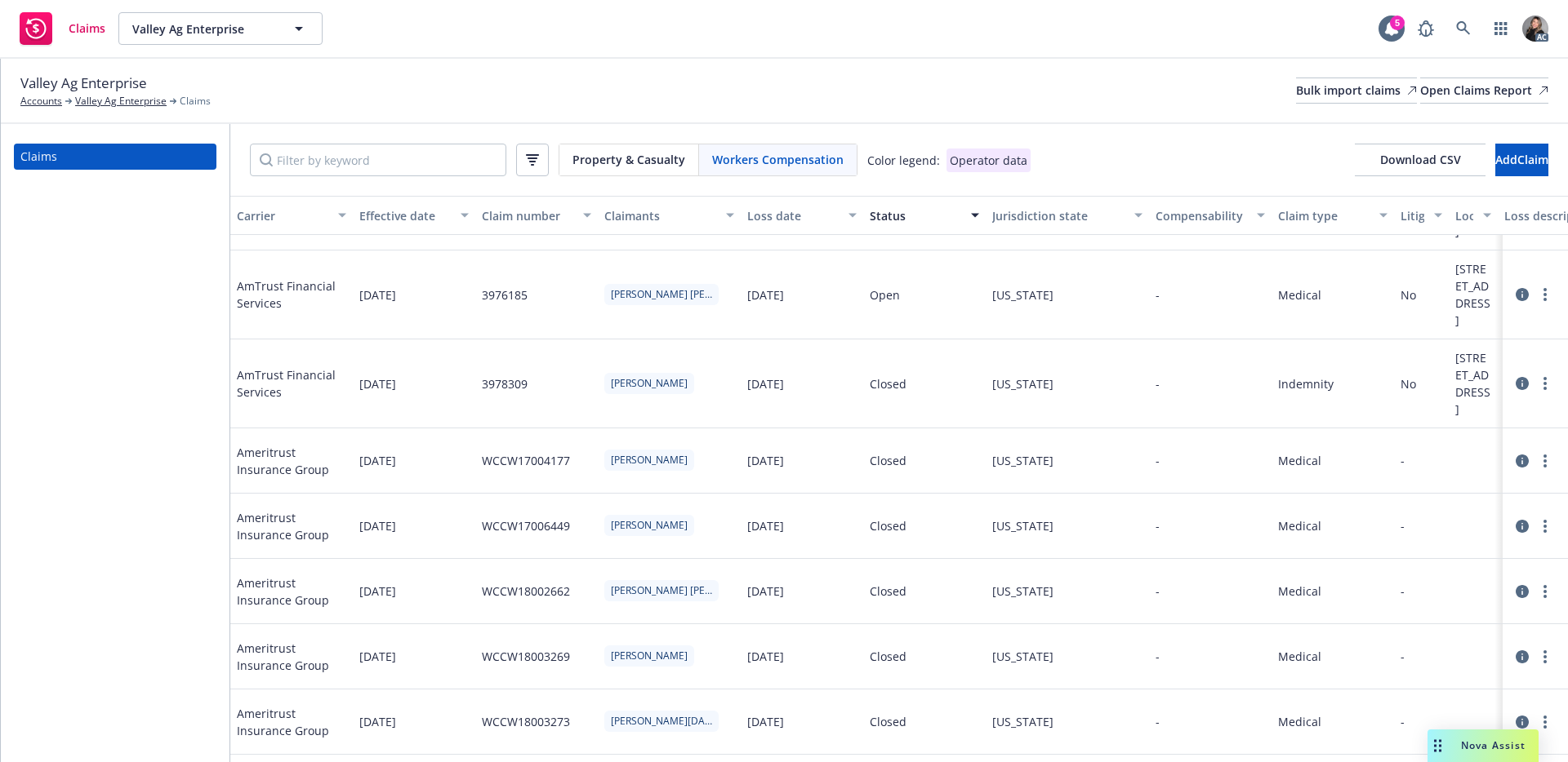
scroll to position [462, 0]
click at [1465, 22] on icon at bounding box center [1463, 28] width 15 height 15
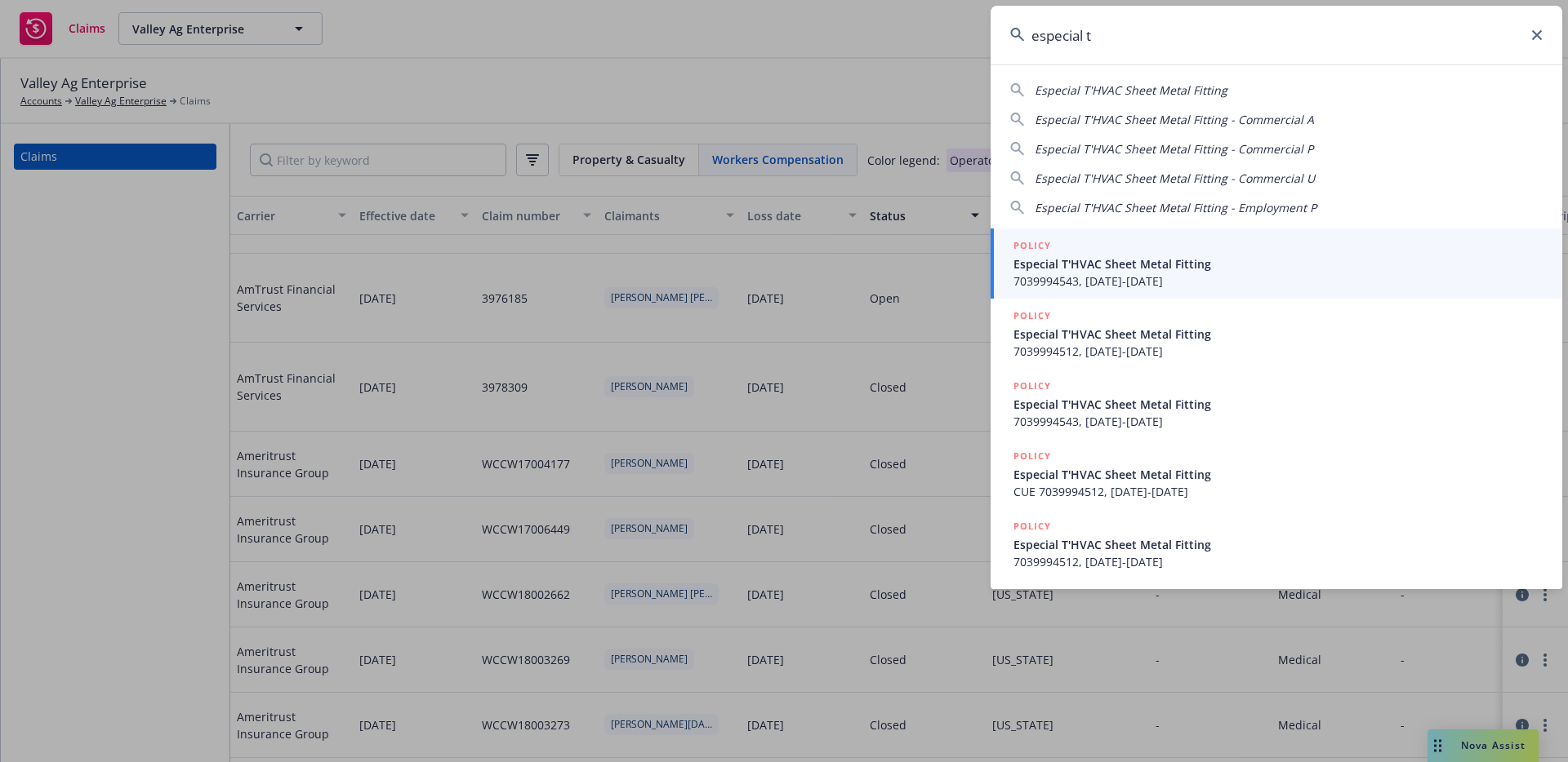
type input "especial t"
click at [1128, 270] on span "Especial T'HVAC Sheet Metal Fitting" at bounding box center [1277, 264] width 529 height 17
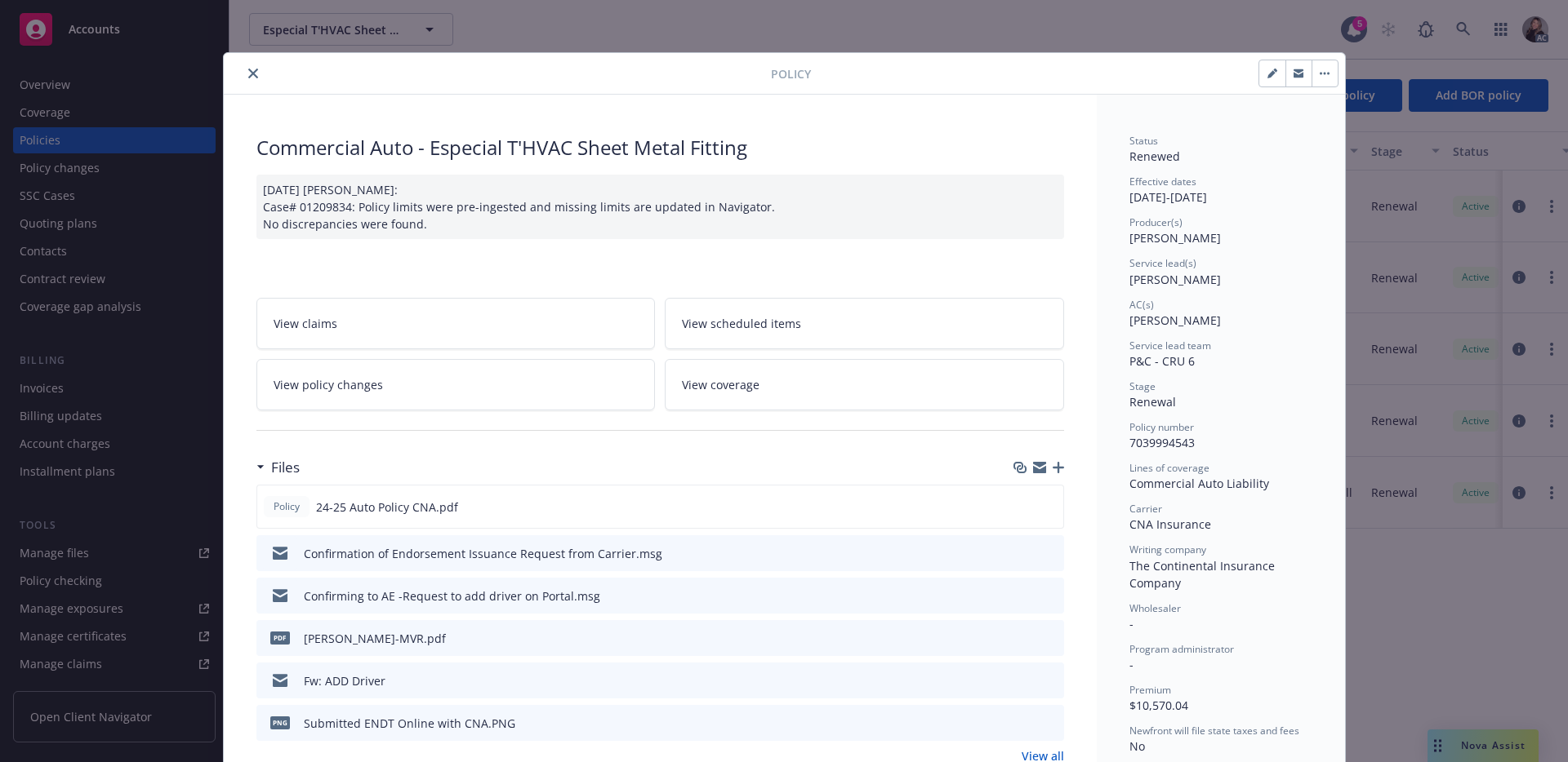
click at [249, 69] on icon "close" at bounding box center [253, 73] width 10 height 10
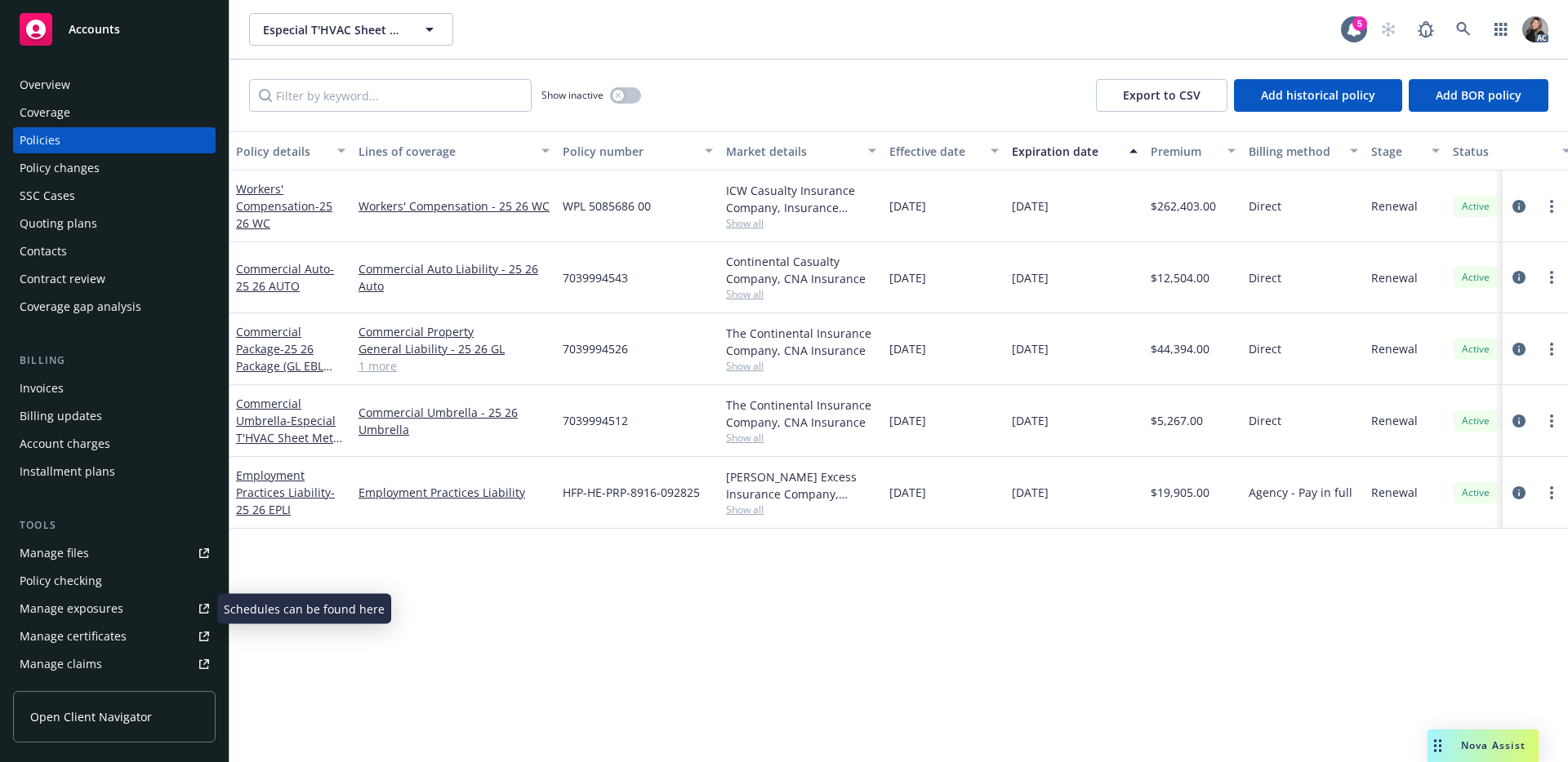
click at [75, 664] on div "Manage claims" at bounding box center [60, 664] width 83 height 26
click at [1463, 25] on icon at bounding box center [1463, 29] width 15 height 15
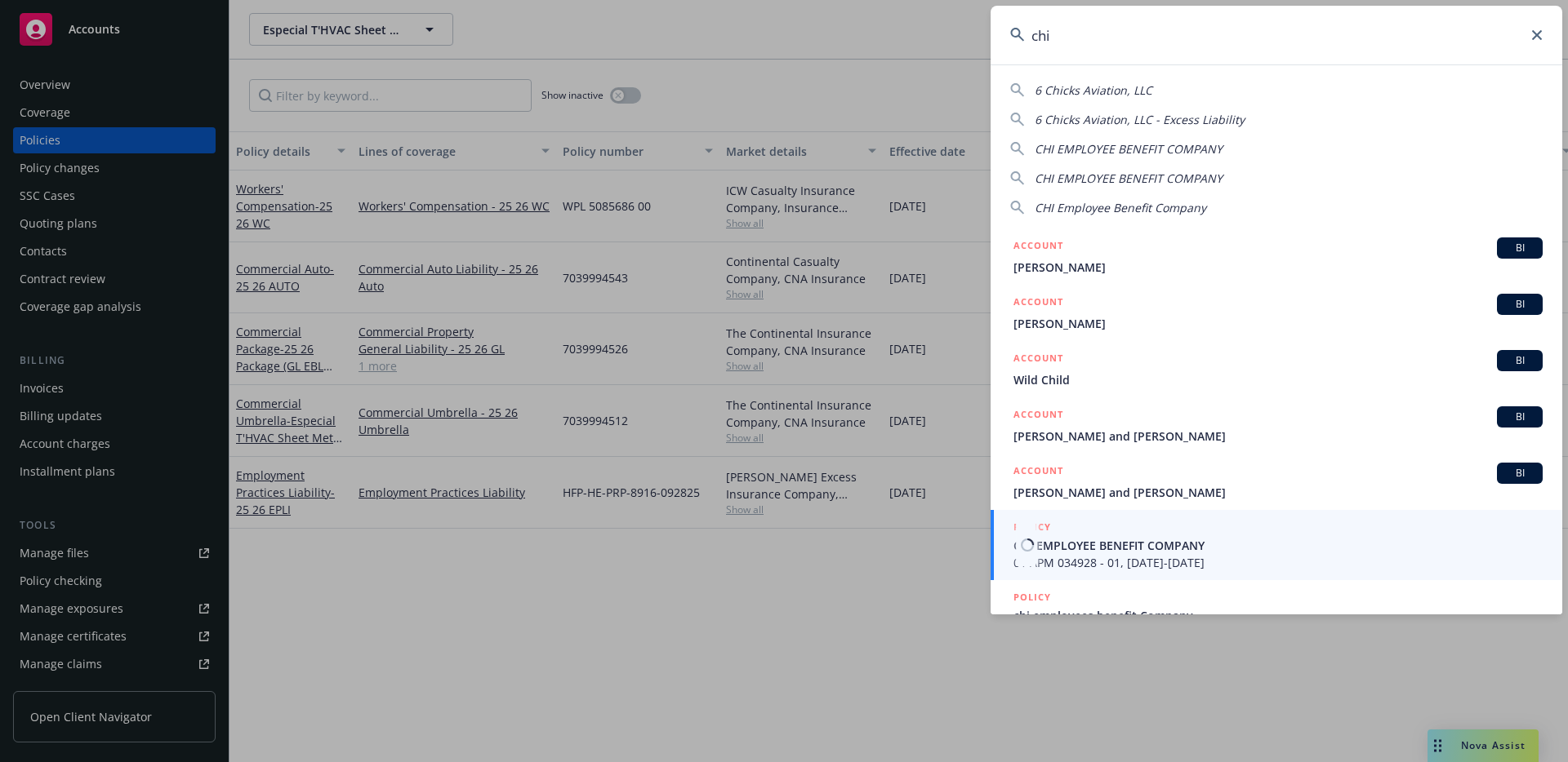
type input "chi"
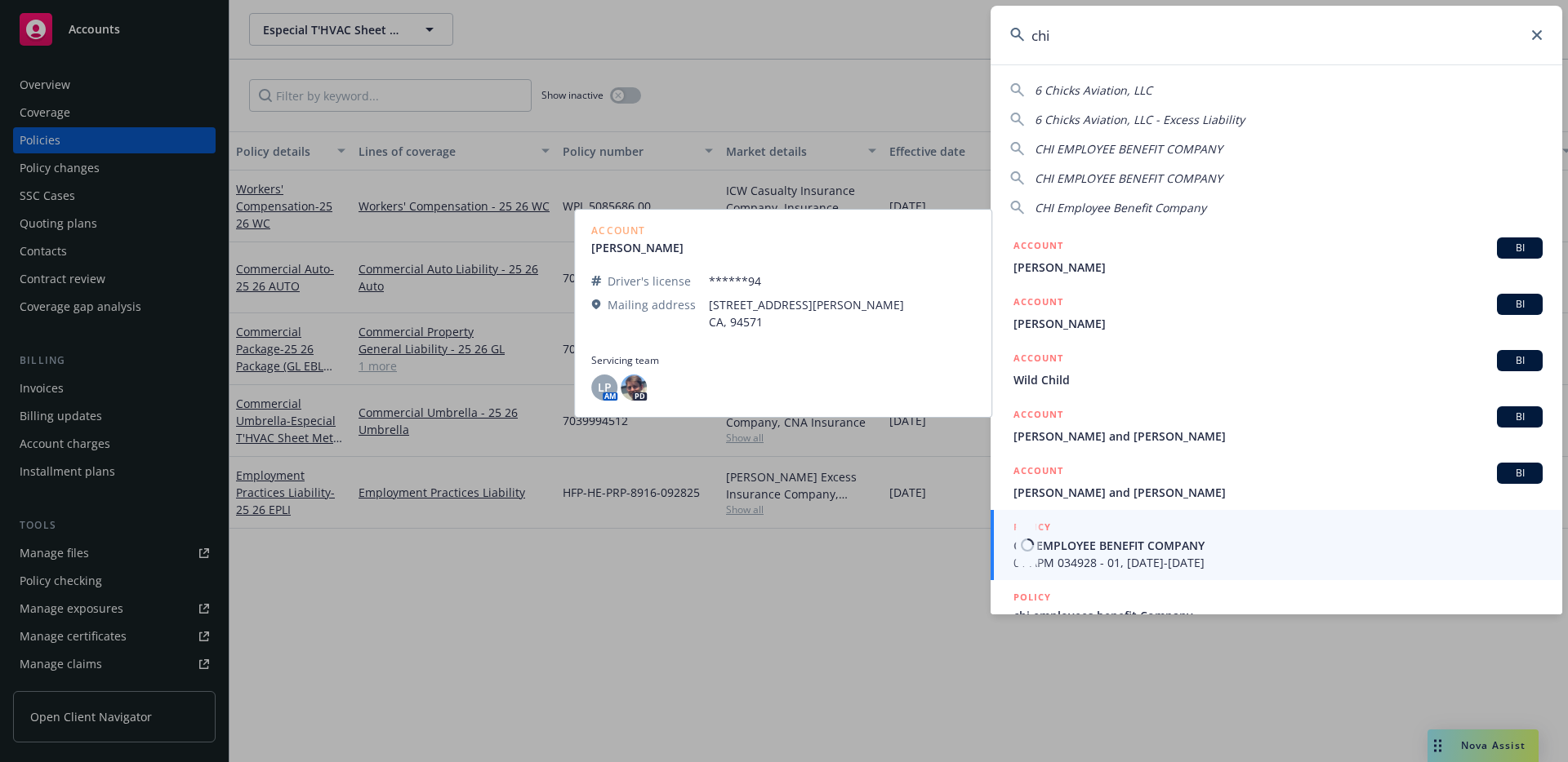
click at [1126, 541] on span "CHI EMPLOYEE BENEFIT COMPANY" at bounding box center [1277, 546] width 529 height 17
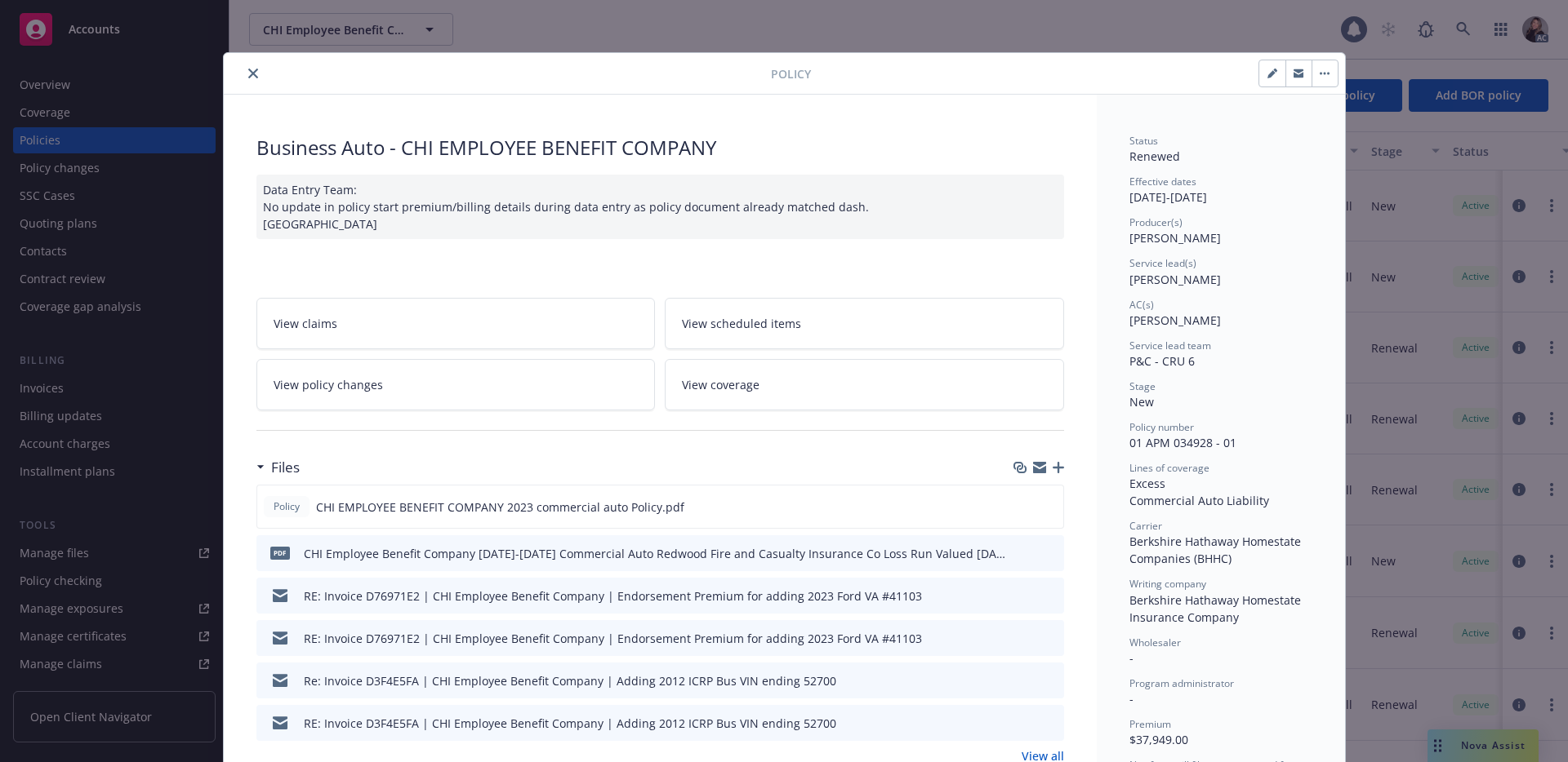
click at [257, 58] on div "Policy" at bounding box center [784, 74] width 1121 height 42
click at [244, 66] on button "close" at bounding box center [253, 73] width 19 height 19
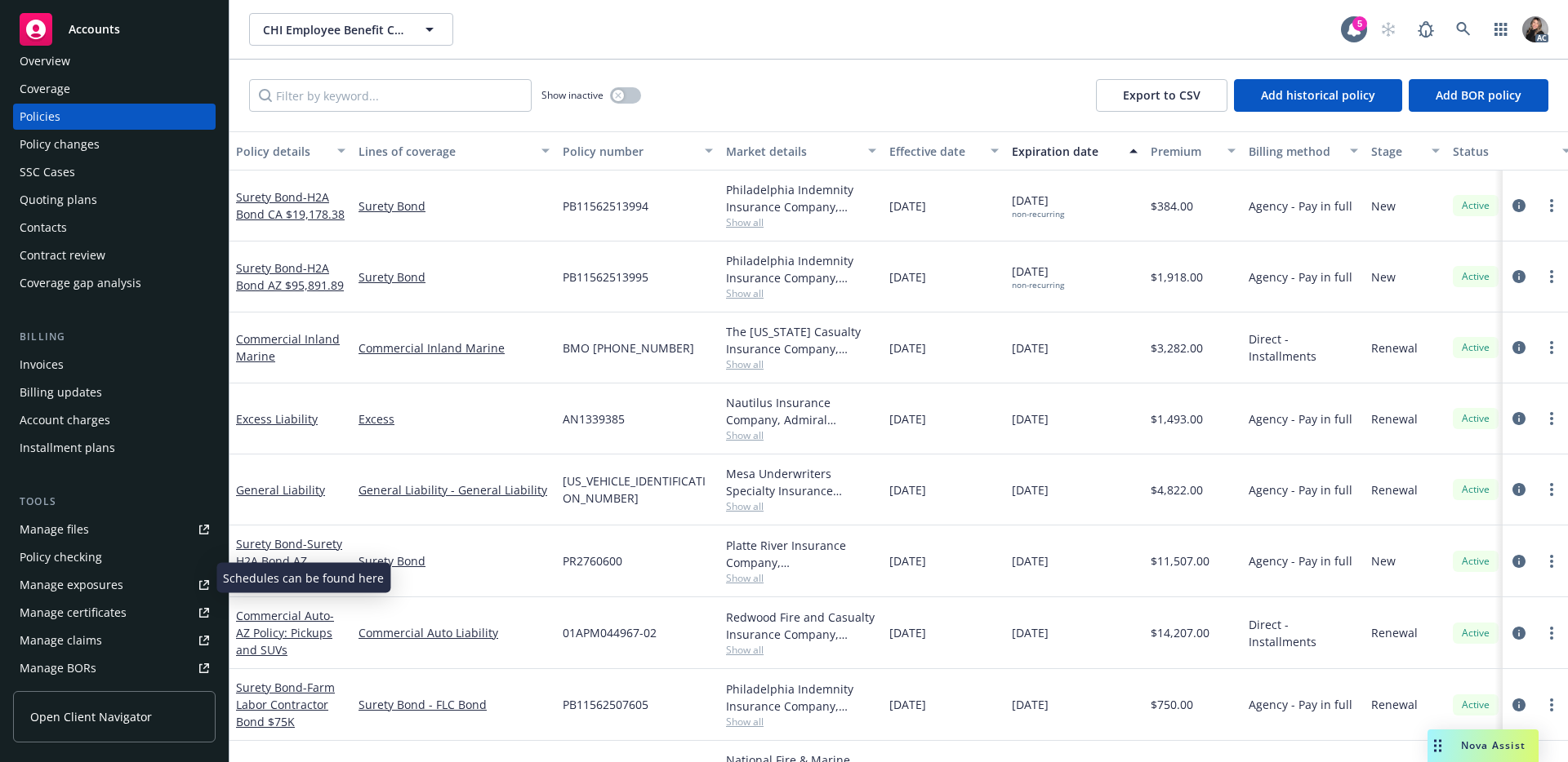
scroll to position [35, 0]
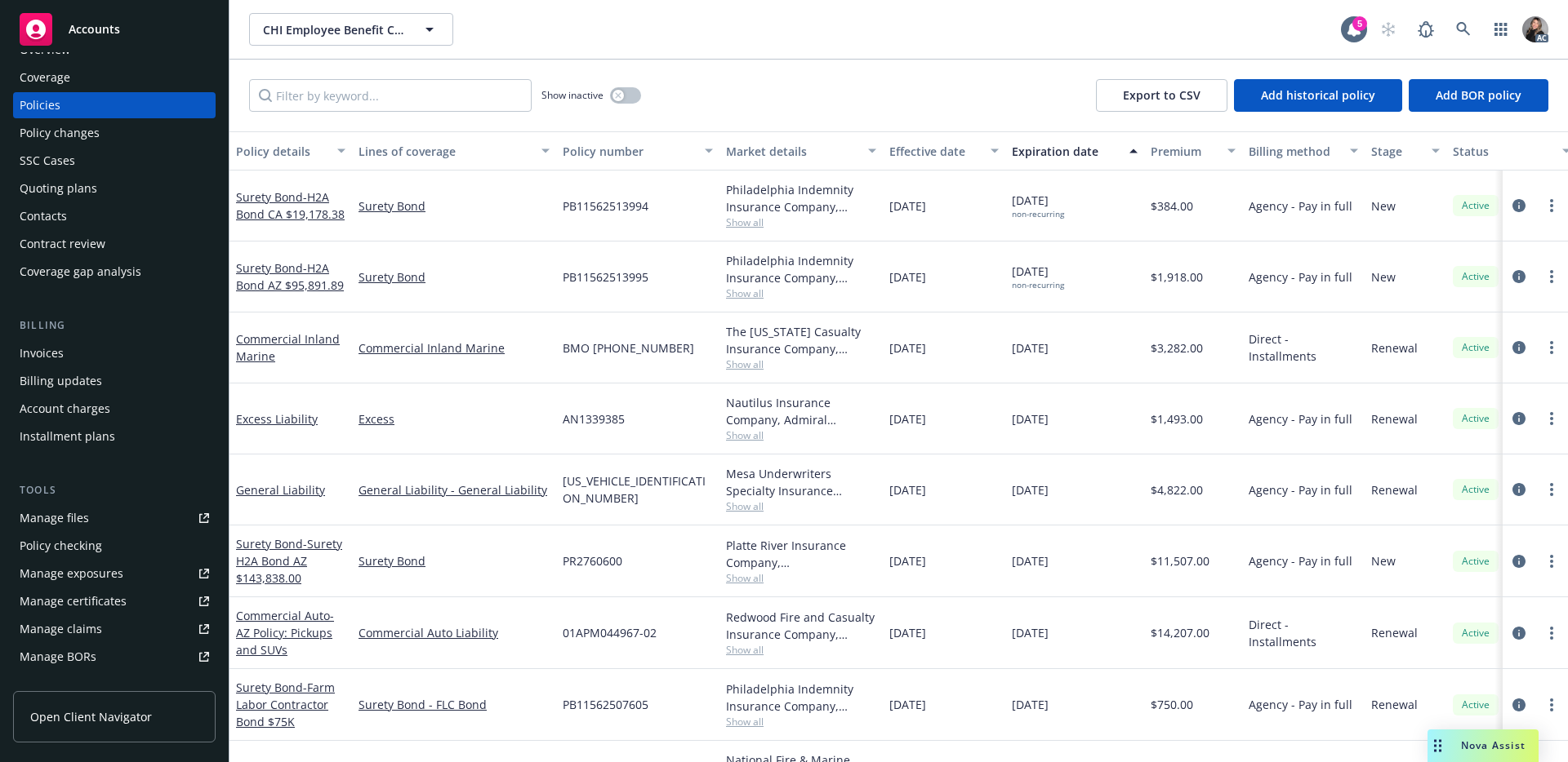
click at [76, 630] on div "Manage claims" at bounding box center [60, 630] width 83 height 26
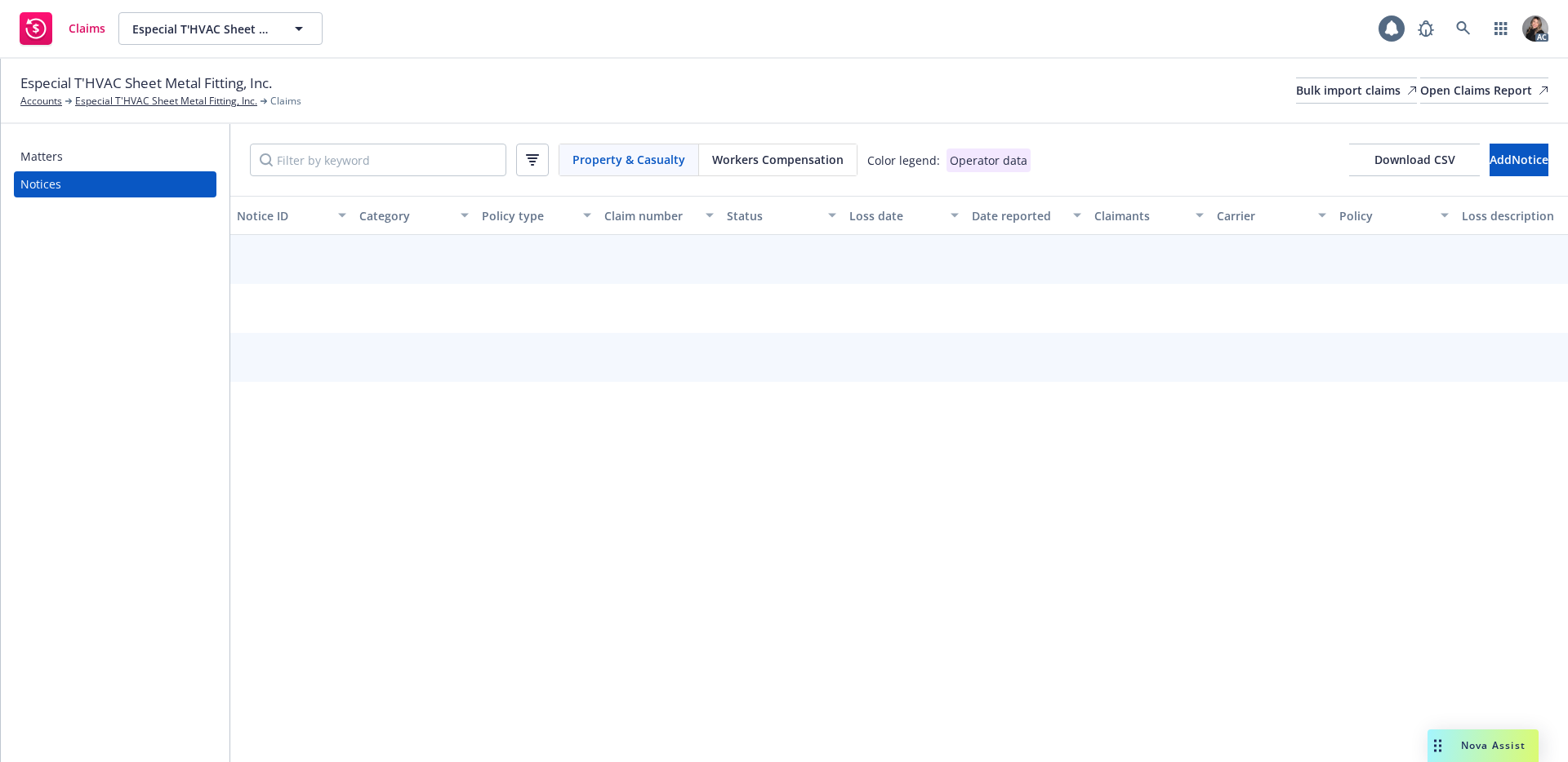
click at [781, 181] on div "Property & Casualty Workers Compensation Color legend: Operator data Download C…" at bounding box center [898, 159] width 1337 height 71
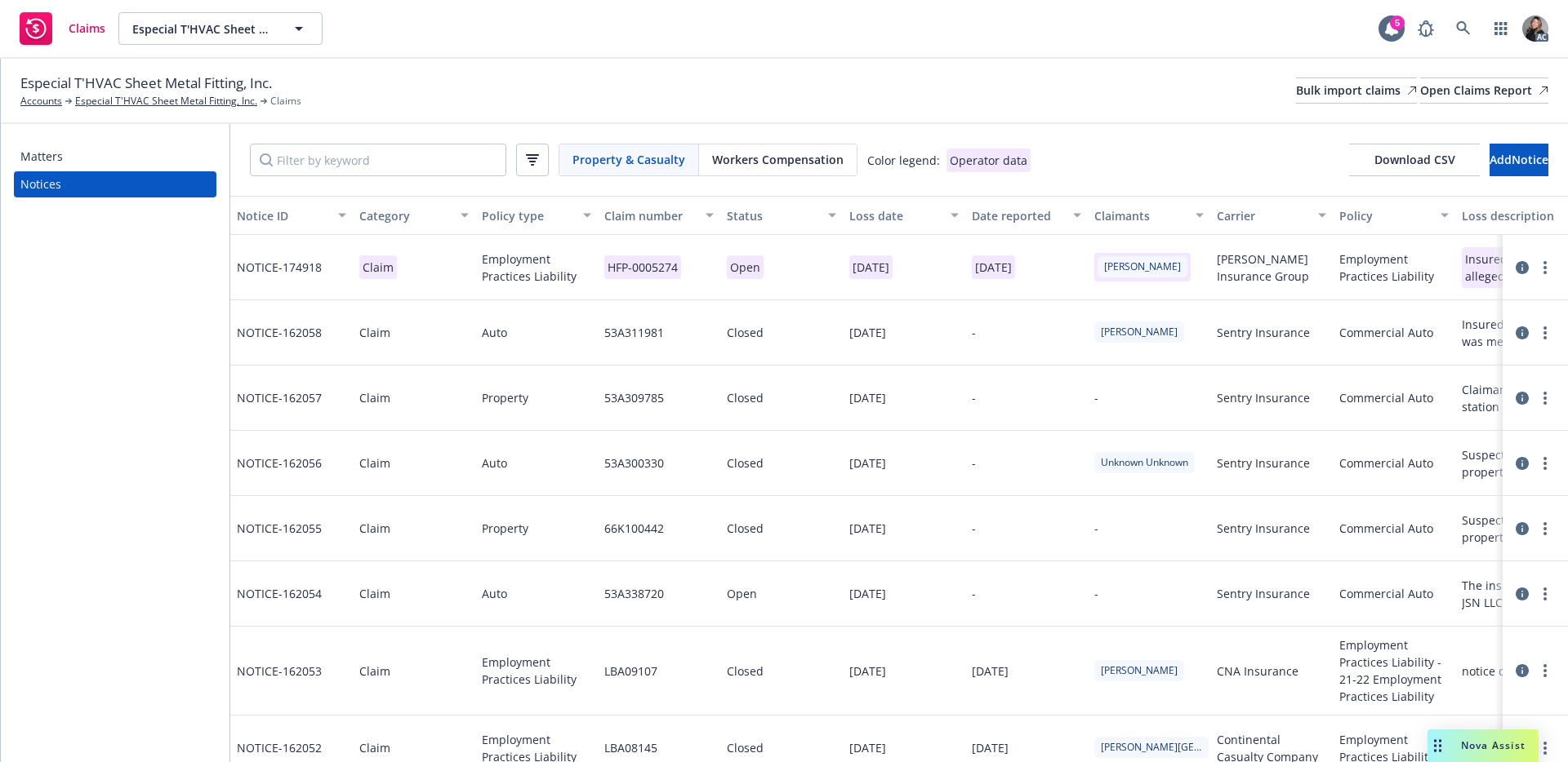
click at [789, 167] on span "Workers Compensation" at bounding box center [777, 159] width 132 height 17
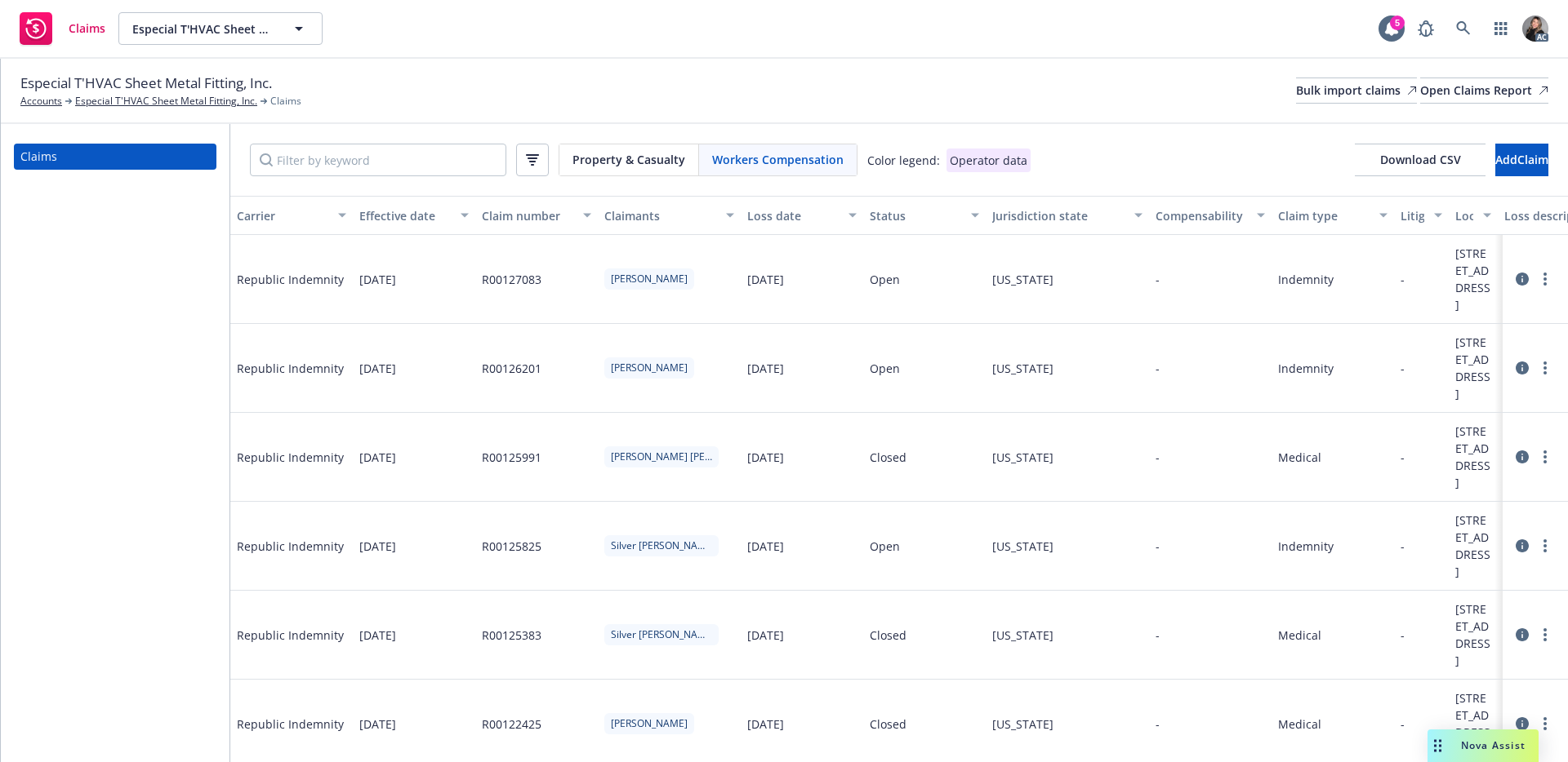
click at [889, 207] on div "Status" at bounding box center [915, 216] width 91 height 17
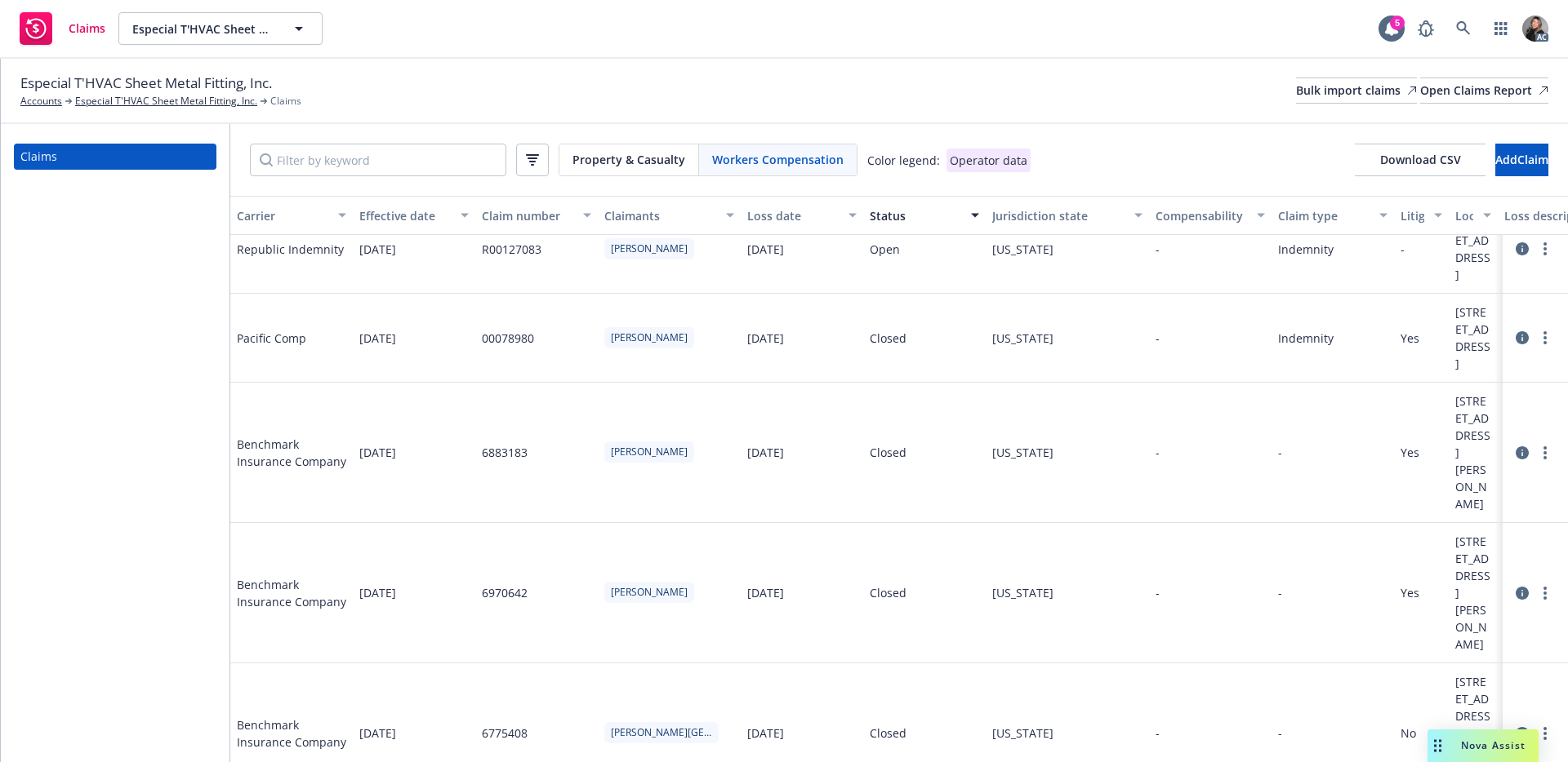
scroll to position [774, 0]
click at [1453, 24] on link at bounding box center [1463, 28] width 32 height 32
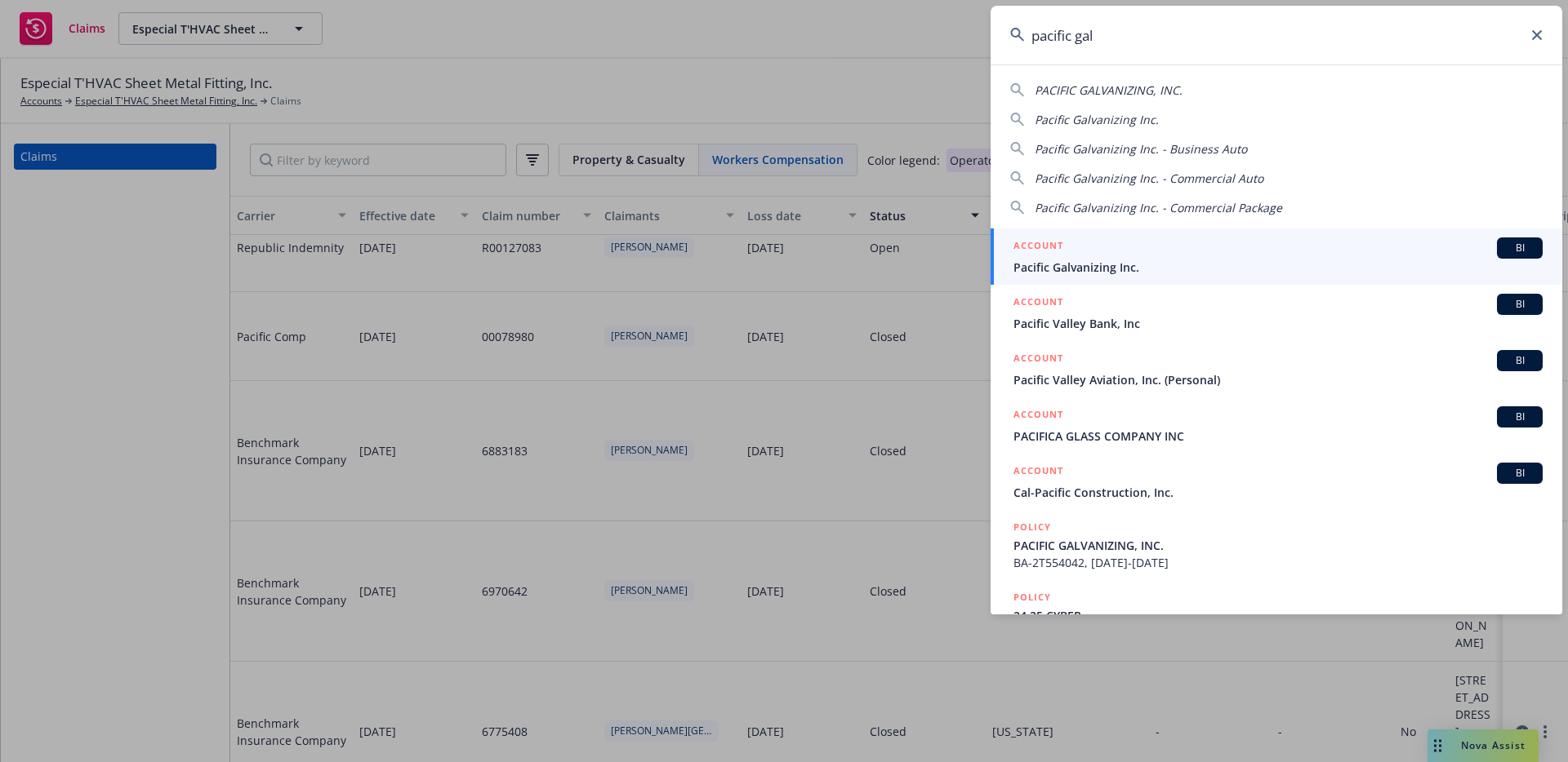
type input "pacific gal"
click at [1156, 266] on span "Pacific Galvanizing Inc." at bounding box center [1277, 267] width 529 height 17
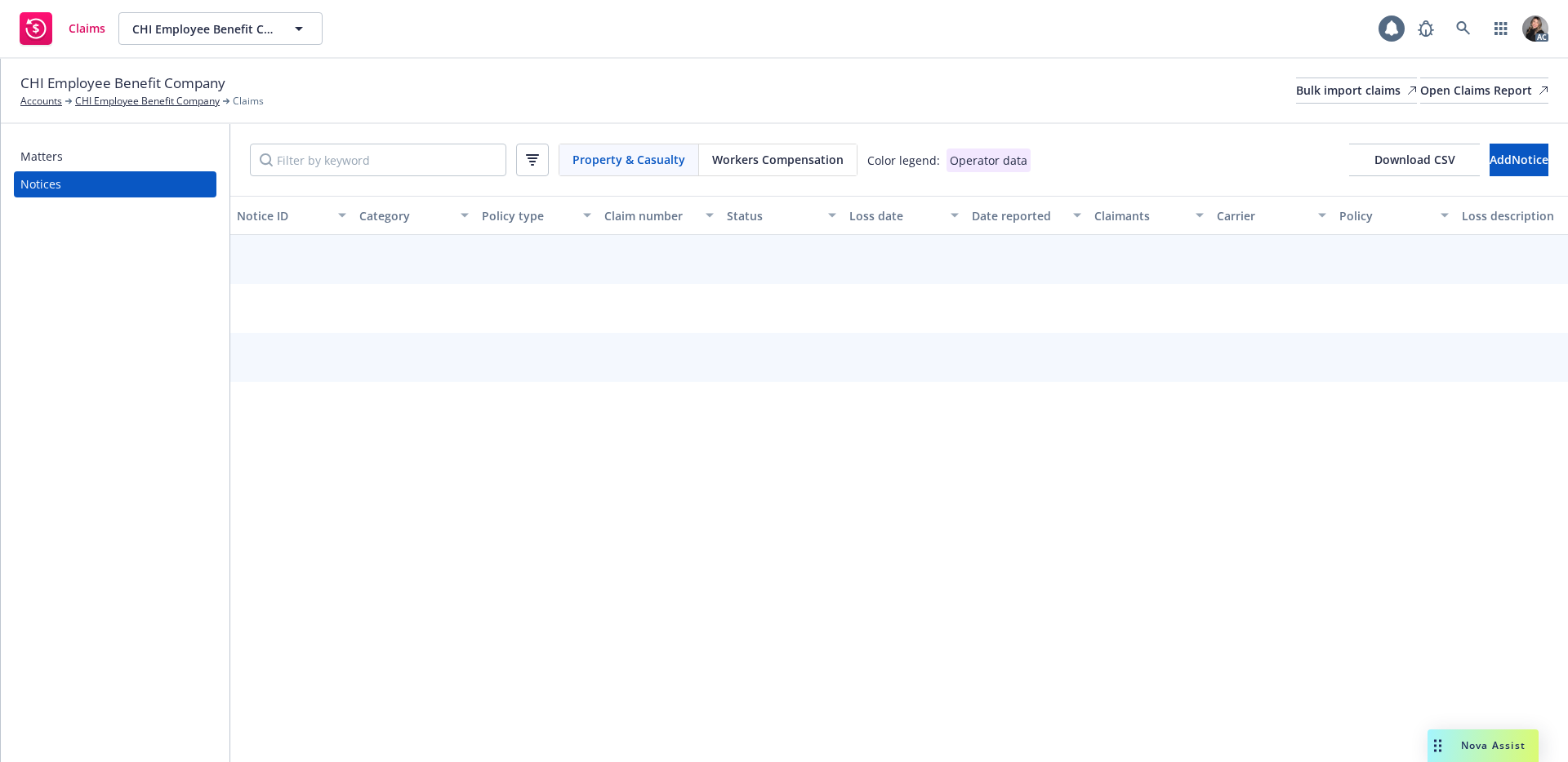
click at [767, 149] on div "Workers Compensation" at bounding box center [777, 160] width 158 height 31
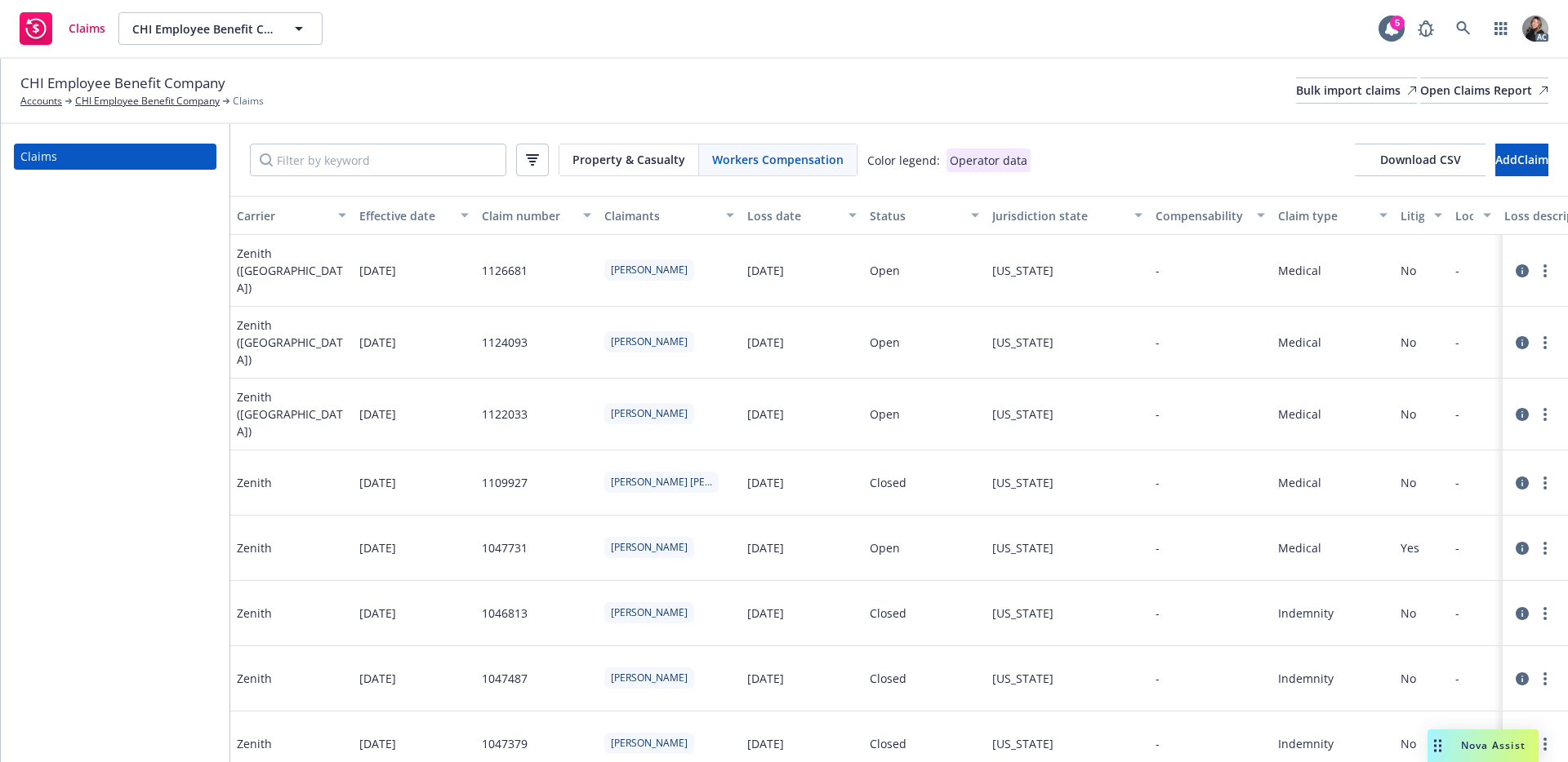
click at [902, 214] on div "Status" at bounding box center [915, 216] width 91 height 17
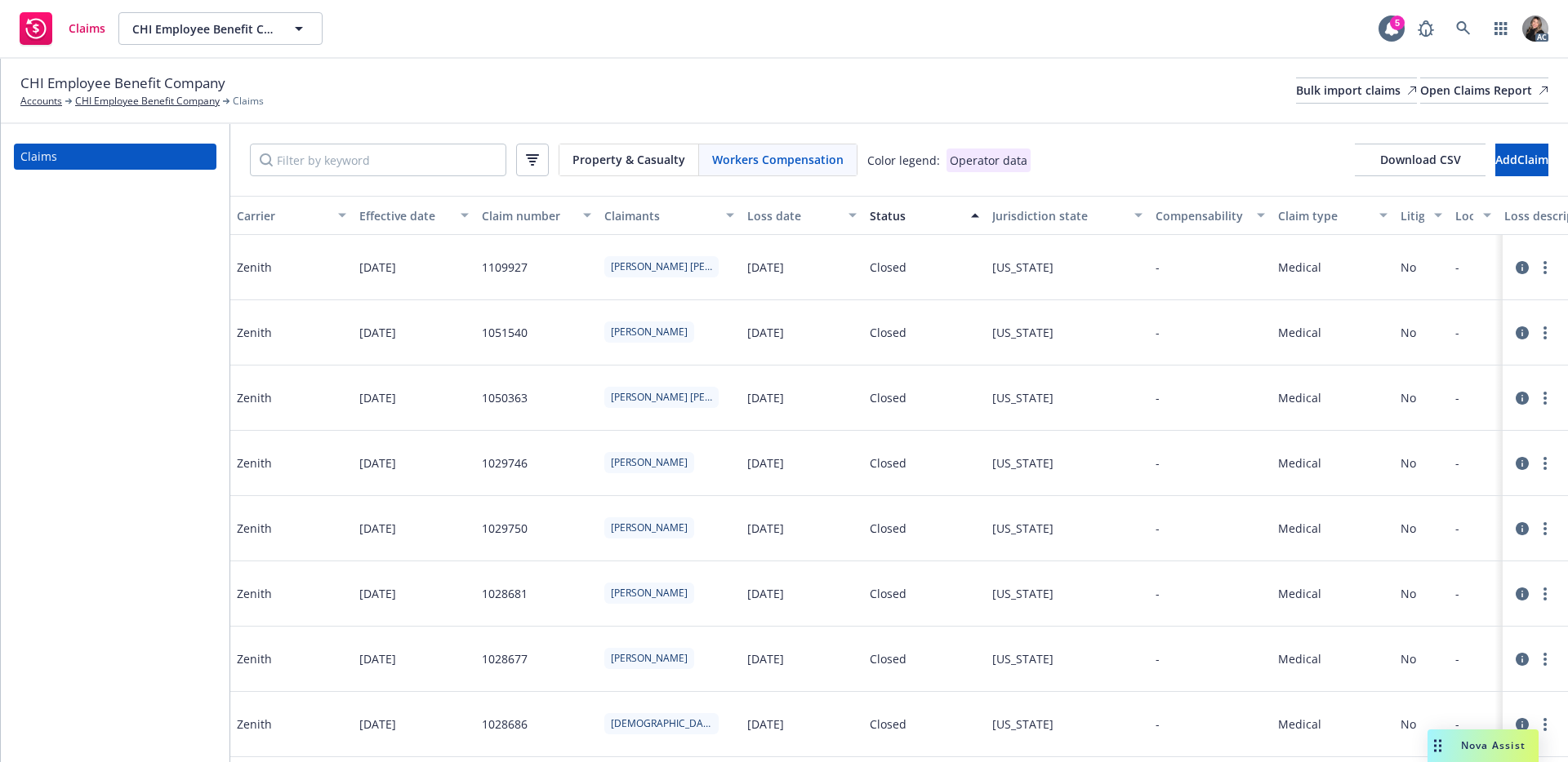
click at [902, 214] on div "Status" at bounding box center [915, 216] width 91 height 17
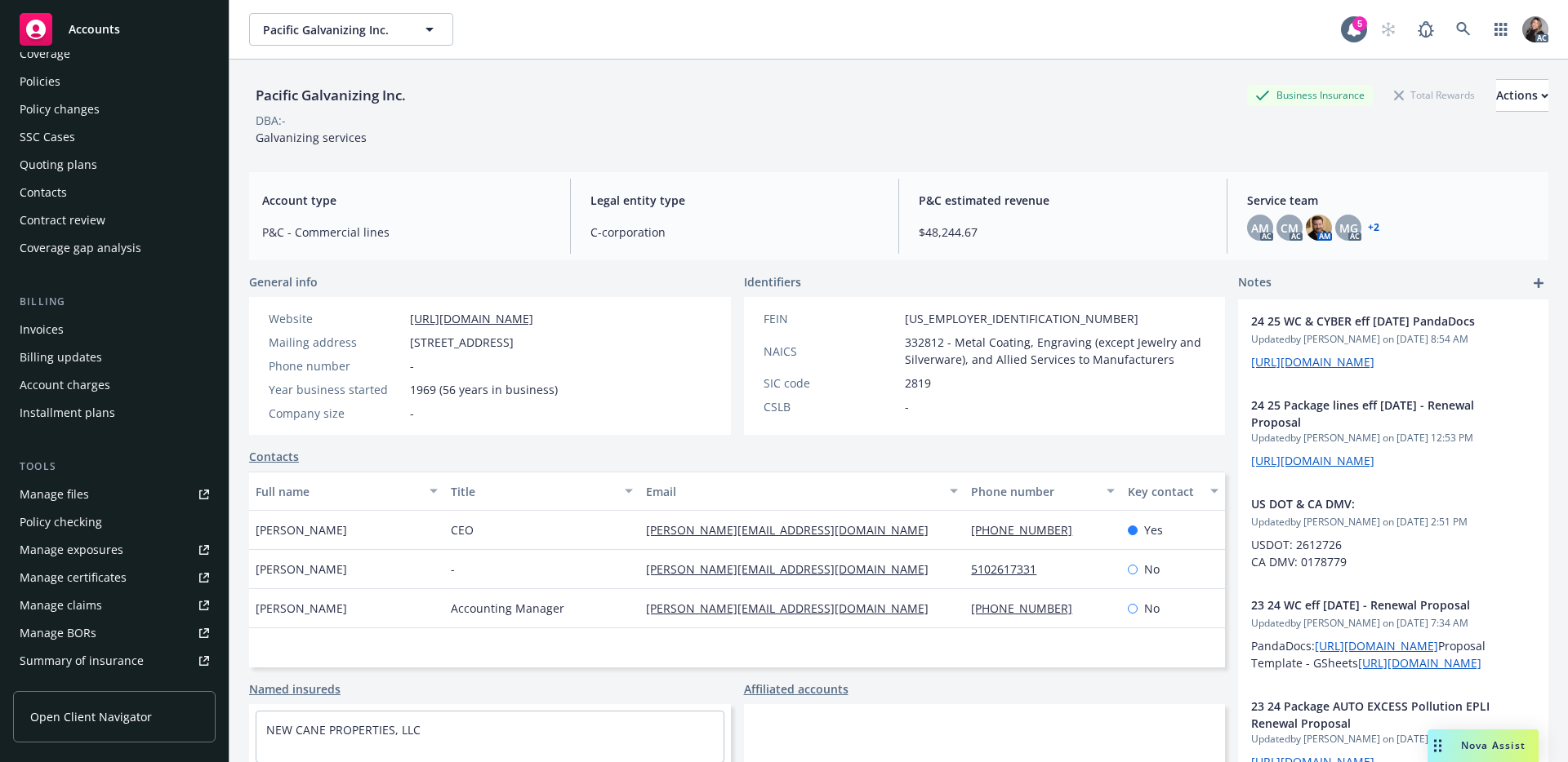
scroll to position [143, 0]
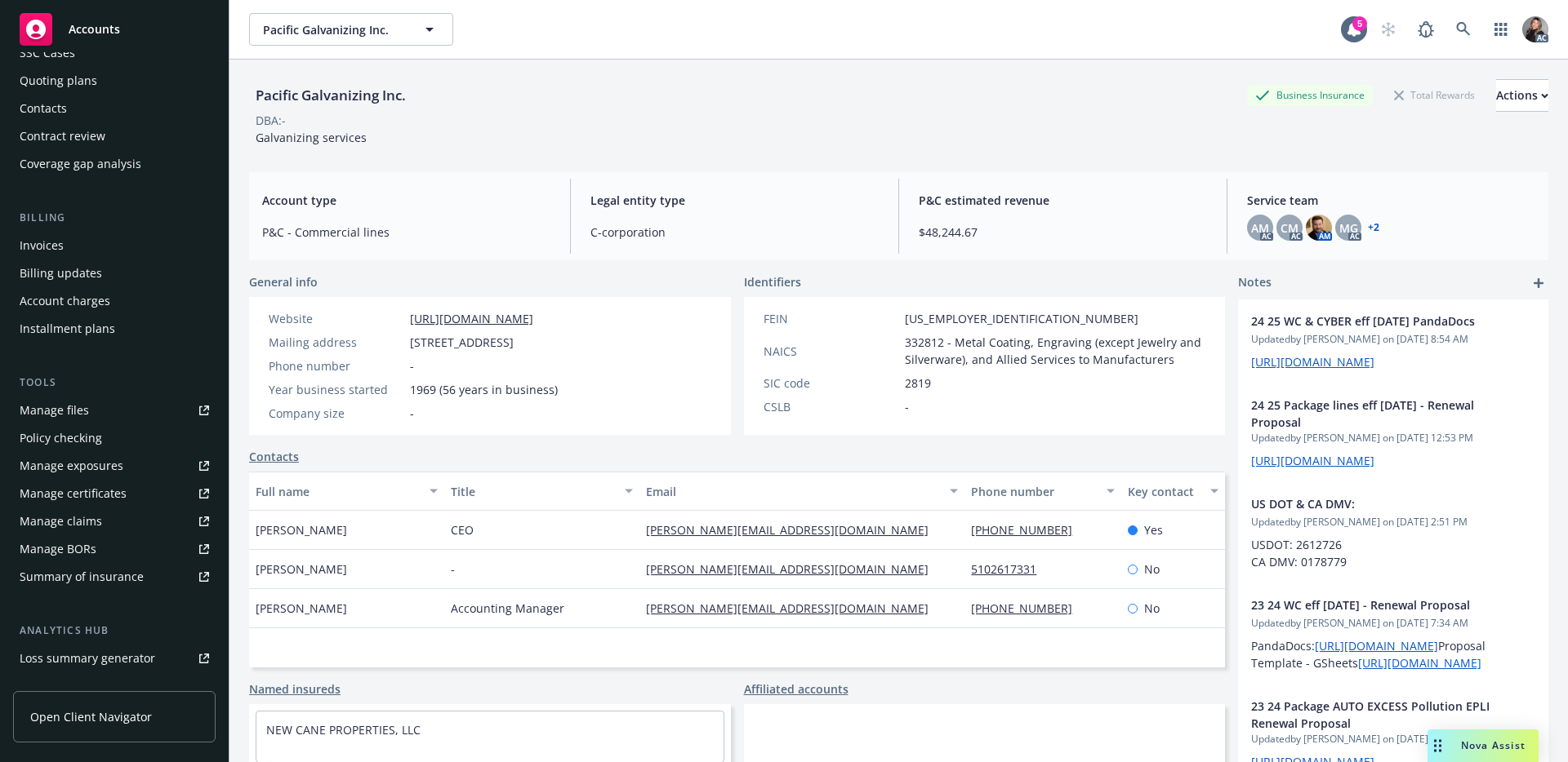
click at [65, 516] on div "Manage claims" at bounding box center [60, 522] width 83 height 26
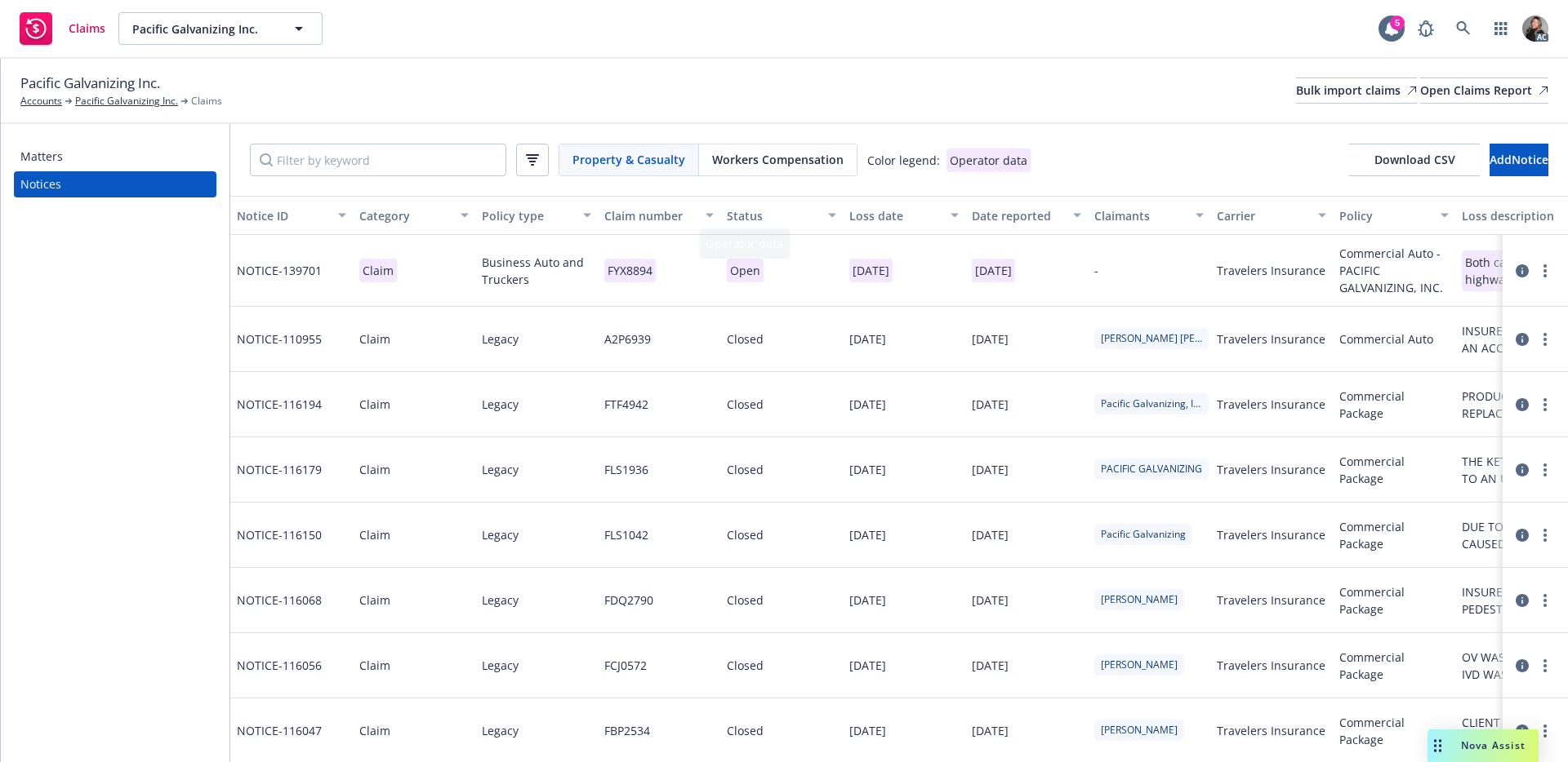
click at [808, 165] on span "Workers Compensation" at bounding box center [777, 159] width 132 height 17
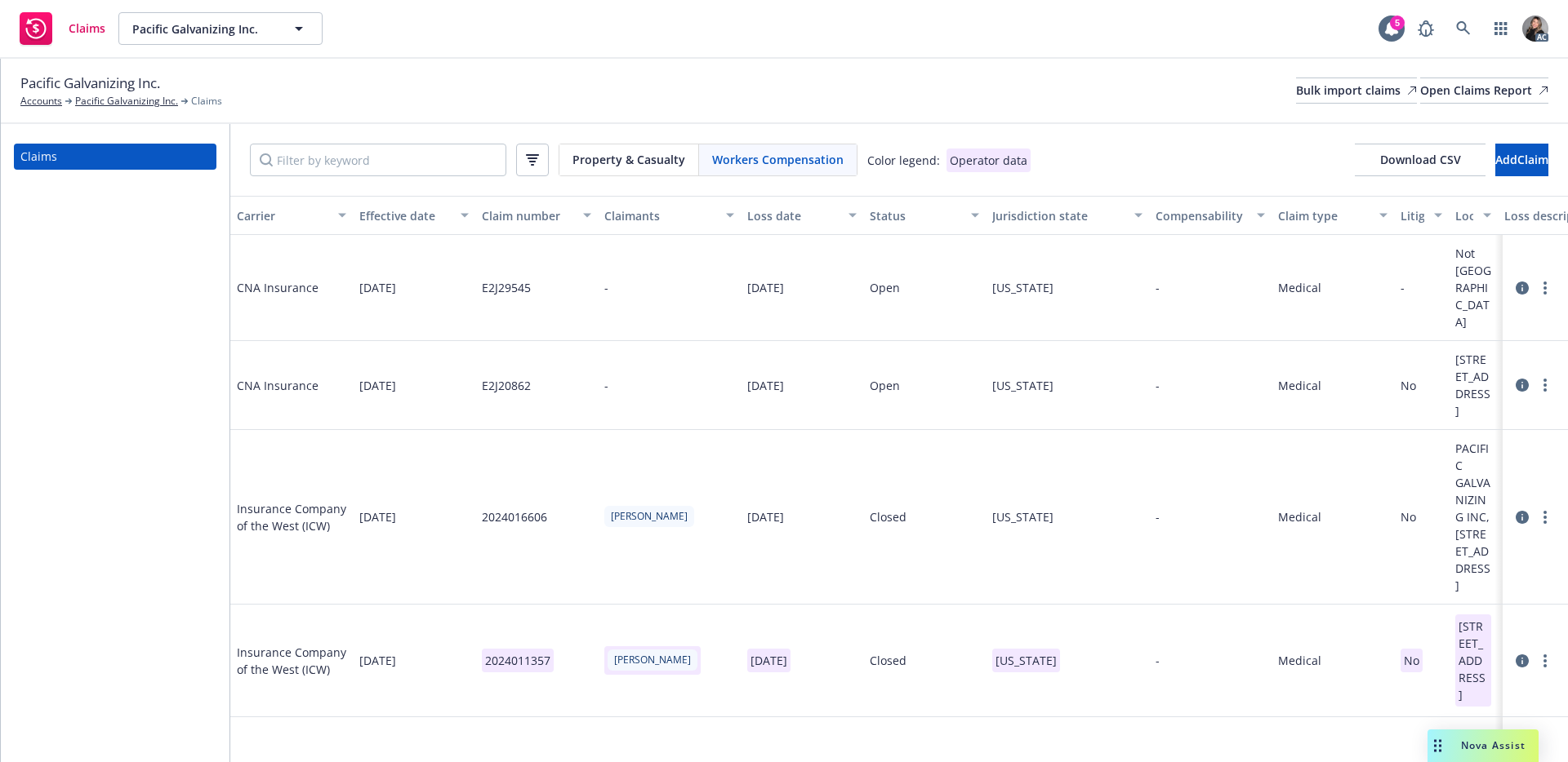
click at [909, 213] on div "Status" at bounding box center [915, 216] width 91 height 17
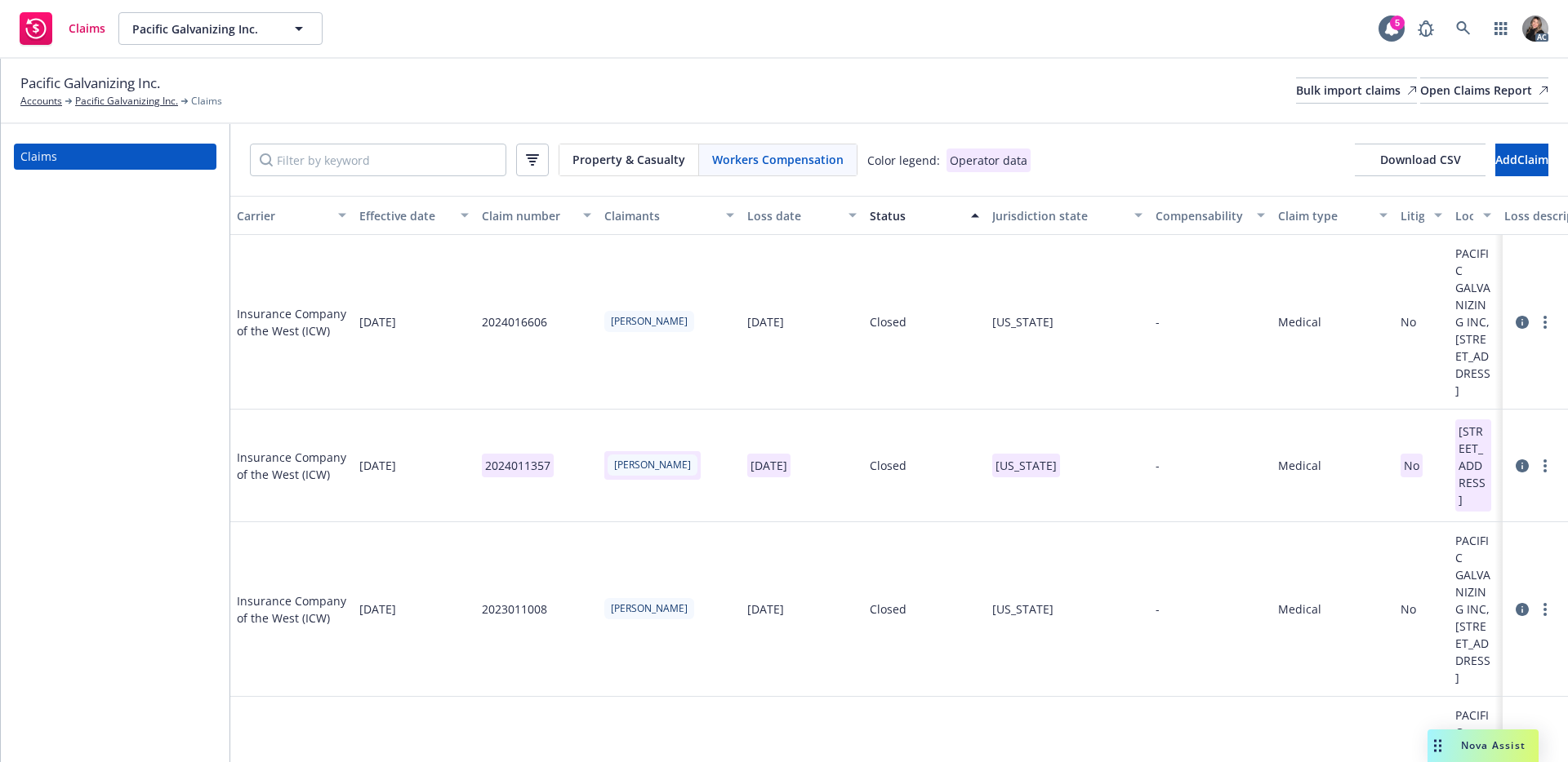
click at [909, 213] on div "Status" at bounding box center [915, 216] width 91 height 17
